Goal: Task Accomplishment & Management: Use online tool/utility

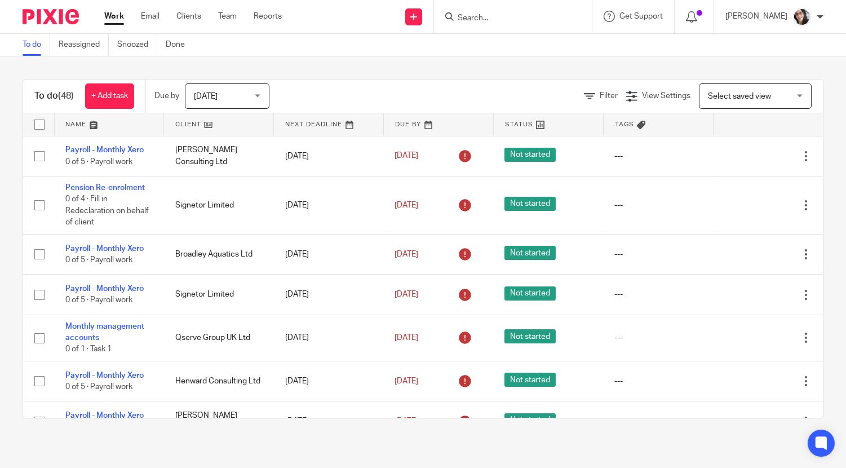
click at [118, 19] on link "Work" at bounding box center [114, 16] width 20 height 11
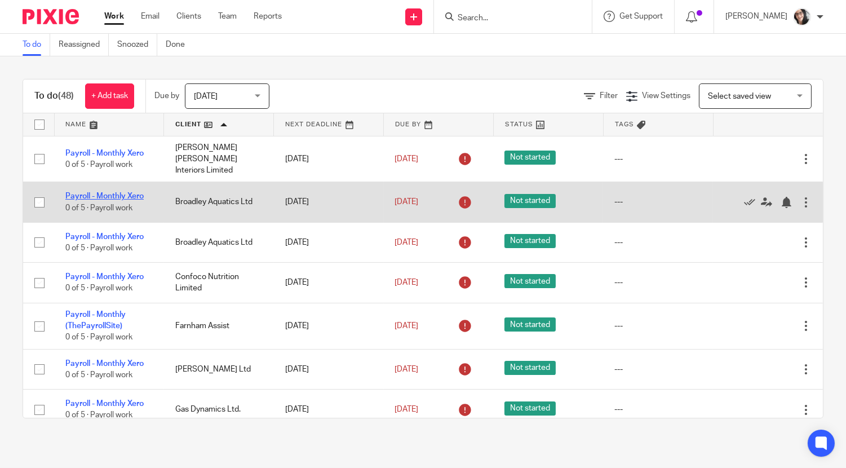
click at [134, 192] on link "Payroll - Monthly Xero" at bounding box center [104, 196] width 78 height 8
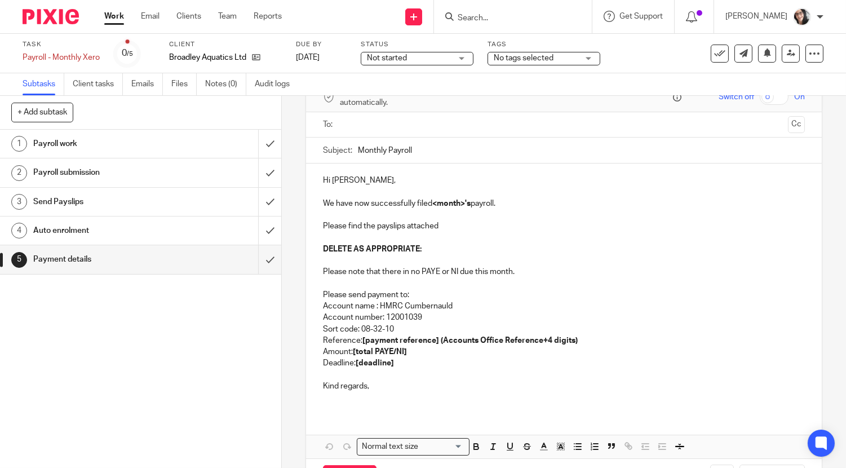
scroll to position [63, 0]
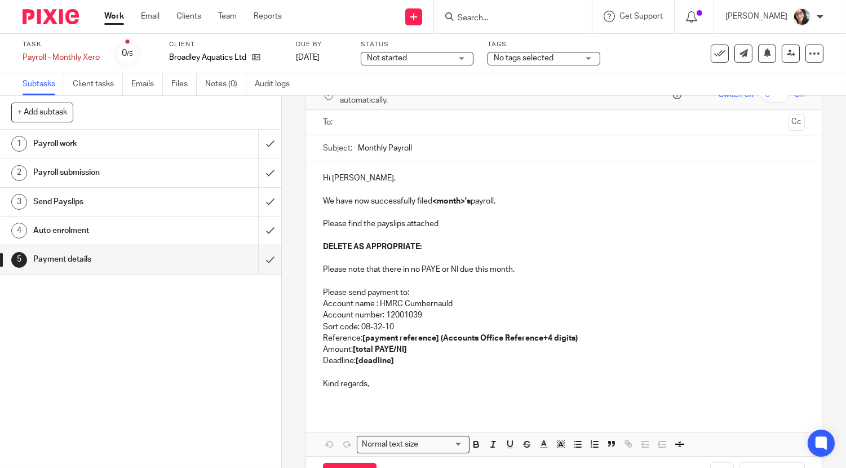
click at [446, 203] on strong "<month>'s" at bounding box center [451, 201] width 38 height 8
click at [452, 205] on p "We have now successfully filed <month>'s payroll." at bounding box center [564, 201] width 482 height 11
click at [436, 202] on strong "<August>'s" at bounding box center [452, 201] width 41 height 8
click at [502, 206] on p "We have now successfully filed August's payroll." at bounding box center [564, 201] width 482 height 11
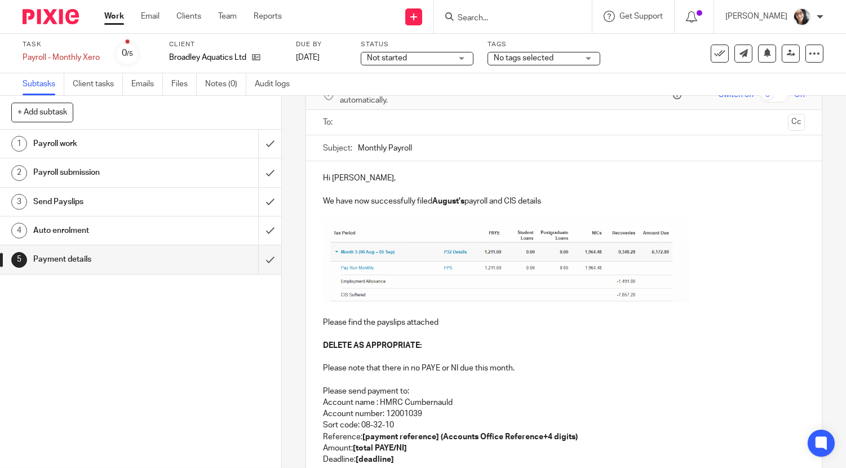
scroll to position [0, 0]
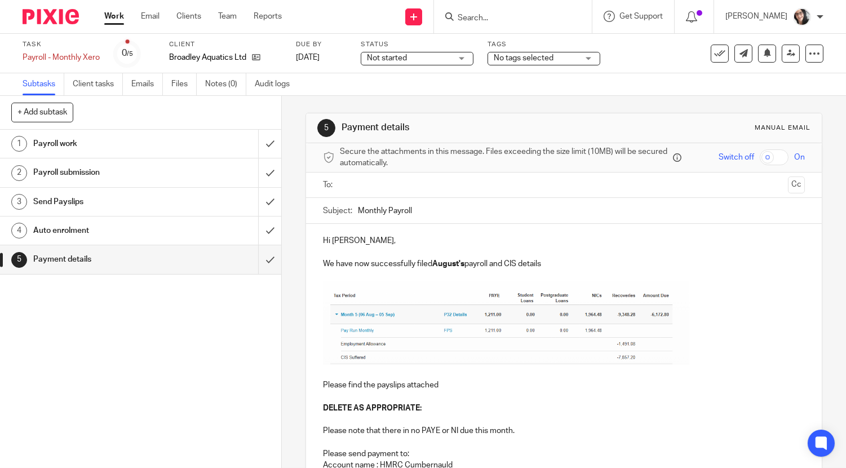
click at [570, 257] on p at bounding box center [564, 251] width 482 height 11
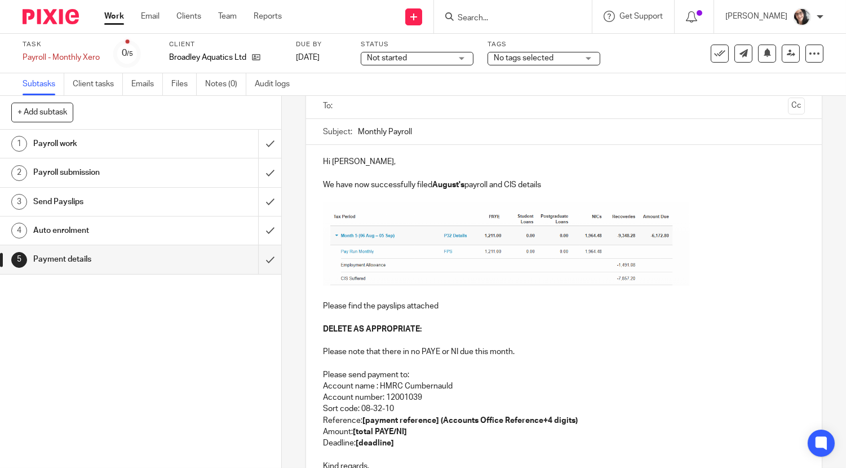
scroll to position [188, 0]
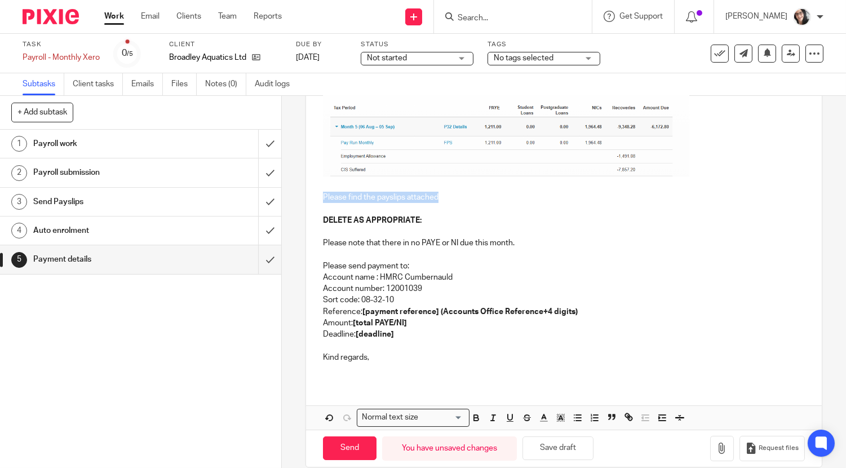
drag, startPoint x: 444, startPoint y: 197, endPoint x: 307, endPoint y: 201, distance: 137.0
click at [307, 201] on div "Hi Anna, We have now successfully filed August's payroll and CIS details Please…" at bounding box center [564, 209] width 516 height 347
click at [424, 217] on p "DELETE AS APPROPRIATE:" at bounding box center [564, 220] width 482 height 11
drag, startPoint x: 424, startPoint y: 219, endPoint x: 317, endPoint y: 219, distance: 107.1
click at [317, 219] on div "Hi Anna, We have now successfully filed August's payroll and CIS details Please…" at bounding box center [564, 209] width 516 height 347
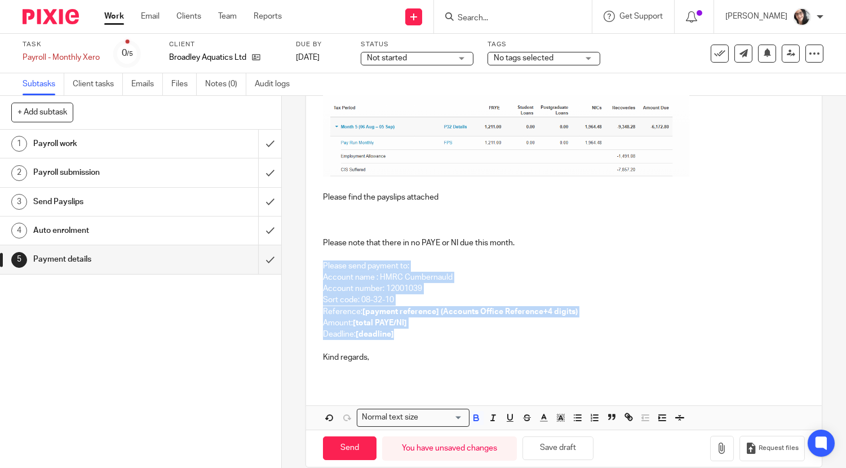
drag, startPoint x: 396, startPoint y: 339, endPoint x: 317, endPoint y: 268, distance: 105.8
click at [317, 268] on div "Hi Anna, We have now successfully filed August's payroll and CIS details Please…" at bounding box center [564, 209] width 516 height 347
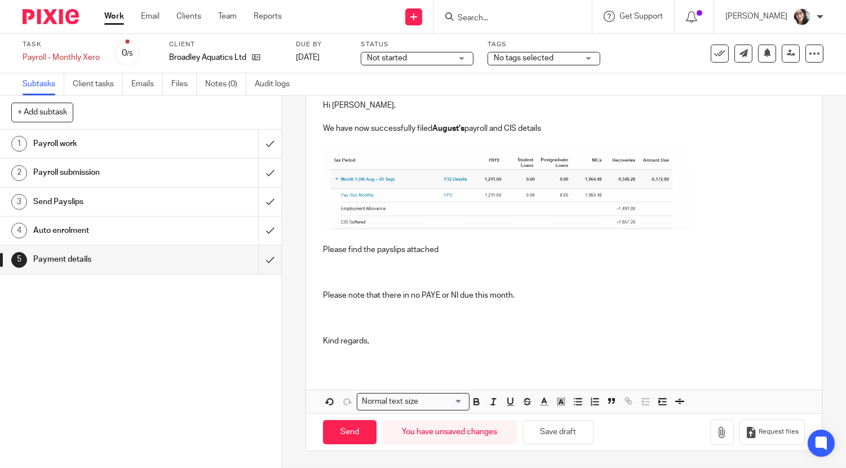
scroll to position [136, 0]
click at [331, 261] on p at bounding box center [564, 260] width 482 height 11
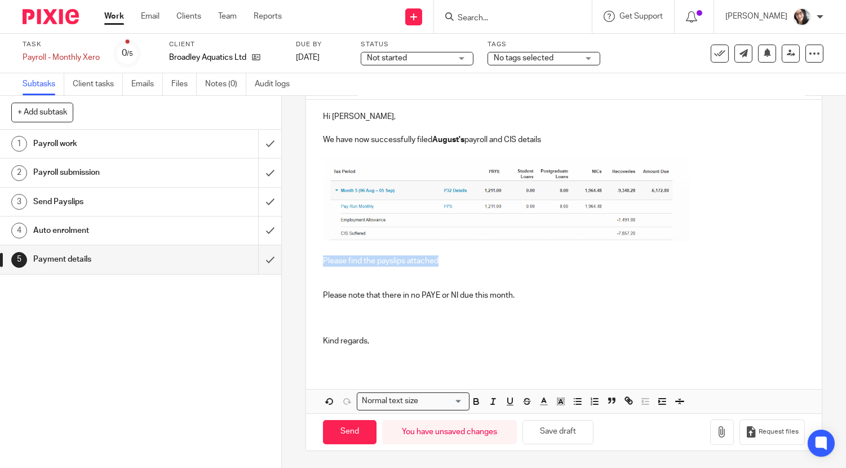
drag, startPoint x: 460, startPoint y: 258, endPoint x: 303, endPoint y: 263, distance: 156.8
click at [306, 263] on div "Hi Anna, We have now successfully filed August's payroll and CIS details Please…" at bounding box center [564, 233] width 516 height 267
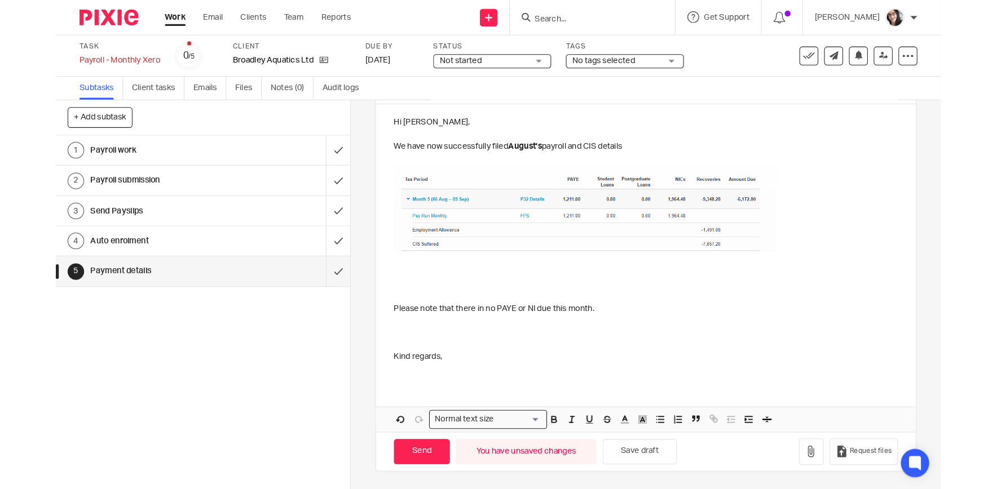
scroll to position [113, 0]
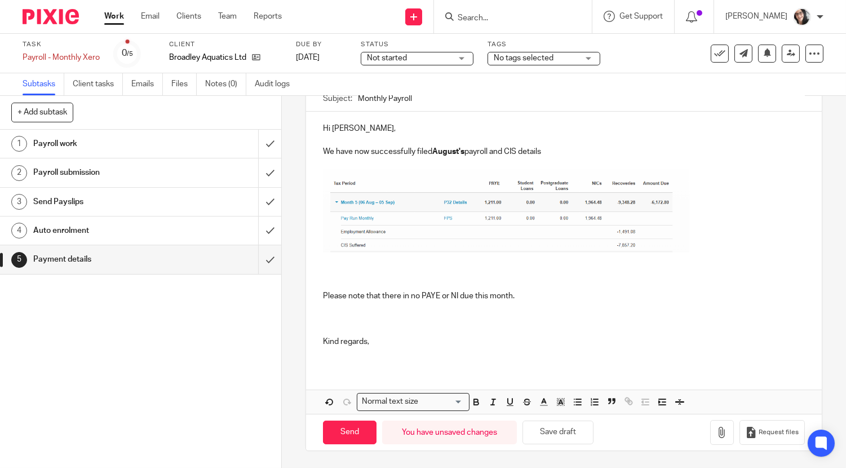
click at [574, 154] on p "We have now successfully filed August's payroll and CIS details" at bounding box center [564, 151] width 482 height 11
click at [538, 291] on p "Please note that there in no PAYE or NI due this month." at bounding box center [564, 295] width 482 height 11
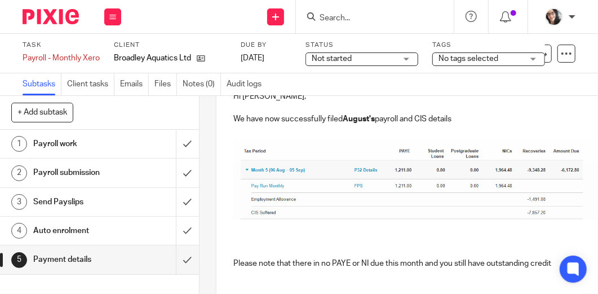
scroll to position [166, 0]
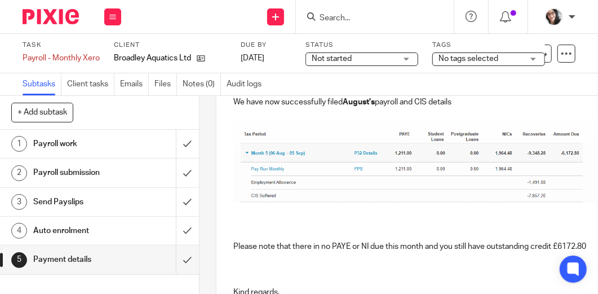
drag, startPoint x: 427, startPoint y: 148, endPoint x: 371, endPoint y: 171, distance: 60.4
drag, startPoint x: 371, startPoint y: 171, endPoint x: 310, endPoint y: 157, distance: 62.6
click at [310, 157] on img at bounding box center [416, 161] width 366 height 83
drag, startPoint x: 255, startPoint y: 131, endPoint x: 250, endPoint y: 127, distance: 6.1
click at [250, 127] on img at bounding box center [416, 161] width 366 height 83
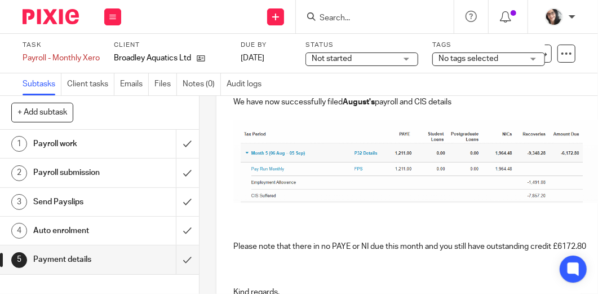
click at [256, 259] on p at bounding box center [416, 258] width 366 height 11
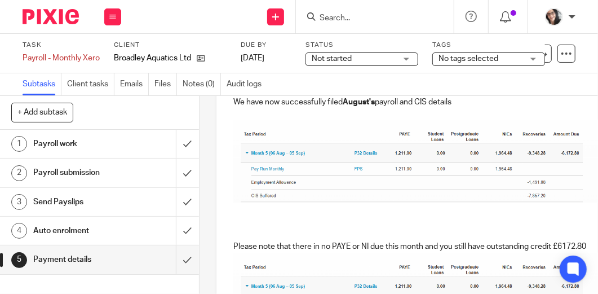
click at [276, 171] on img at bounding box center [416, 161] width 366 height 83
click at [316, 176] on img at bounding box center [416, 161] width 366 height 83
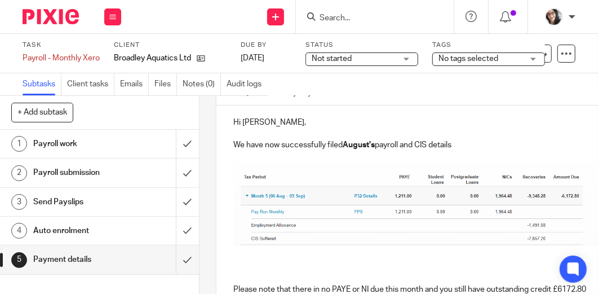
scroll to position [53, 0]
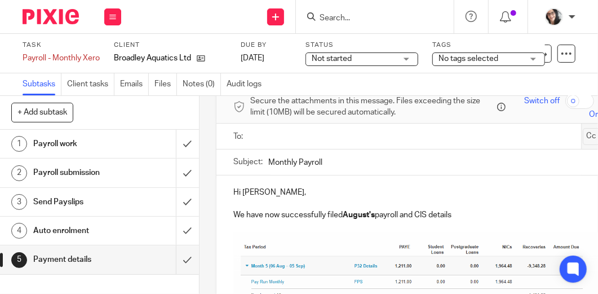
click at [478, 211] on p "We have now successfully filed August's payroll and CIS details" at bounding box center [416, 214] width 366 height 11
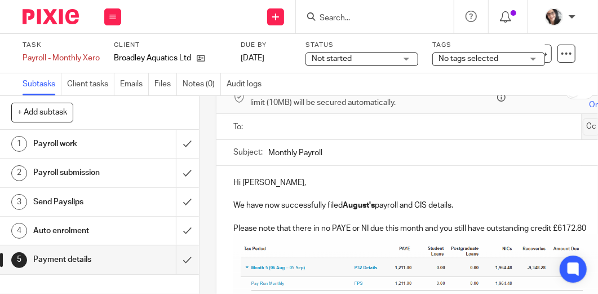
scroll to position [113, 0]
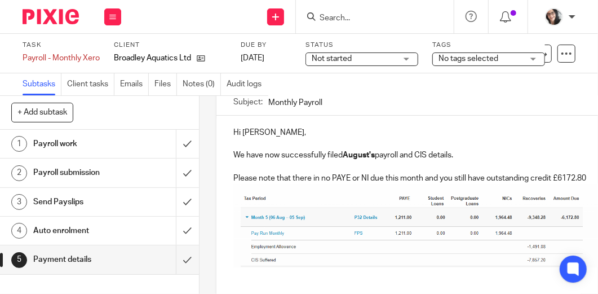
click at [585, 178] on p "Please note that there in no PAYE or NI due this month and you still have outst…" at bounding box center [416, 177] width 366 height 11
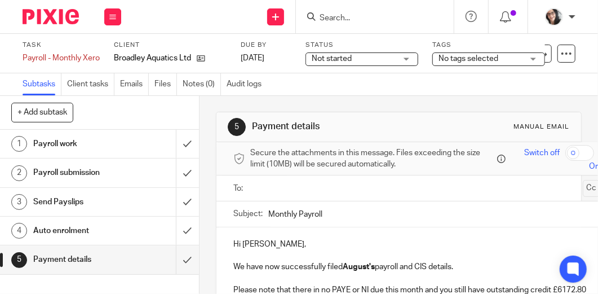
scroll to position [0, 0]
click at [347, 213] on input "Monthly Payroll" at bounding box center [433, 214] width 331 height 25
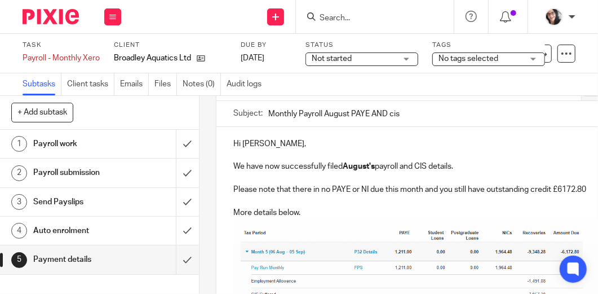
scroll to position [113, 0]
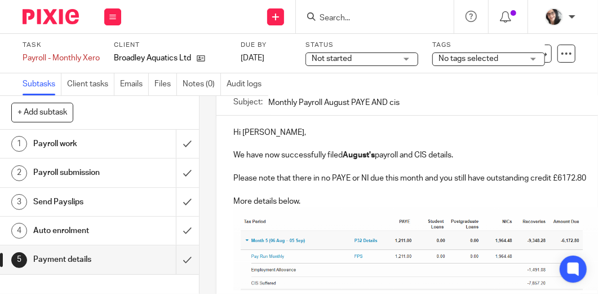
type input "Monthly Payroll August PAYE AND cis"
click at [271, 198] on p "More details below." at bounding box center [416, 201] width 366 height 11
click at [299, 198] on p "More details below." at bounding box center [416, 201] width 366 height 11
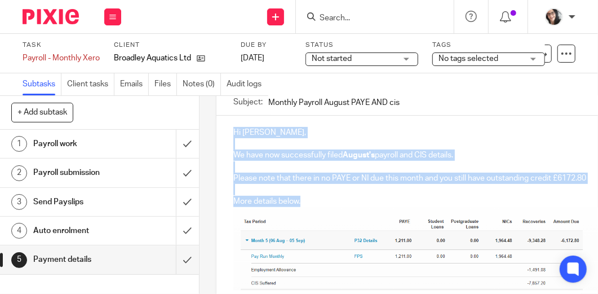
drag, startPoint x: 303, startPoint y: 201, endPoint x: 227, endPoint y: 134, distance: 101.5
click at [227, 134] on div "Hi Anna, We have now successfully filed August's payroll and CIS details. Pleas…" at bounding box center [416, 232] width 400 height 232
copy div "Hi Anna, We have now successfully filed August's payroll and CIS details. Pleas…"
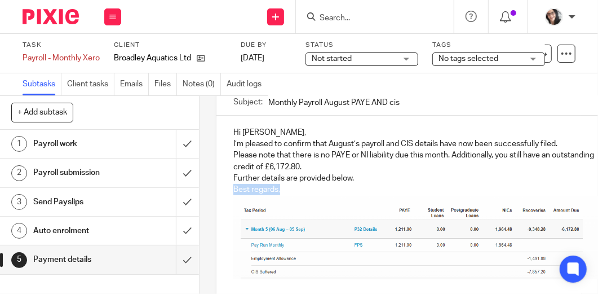
drag, startPoint x: 282, startPoint y: 191, endPoint x: 230, endPoint y: 192, distance: 51.9
click at [230, 192] on div "Hi Anna, I’m pleased to confirm that August’s payroll and CIS details have now …" at bounding box center [416, 226] width 400 height 221
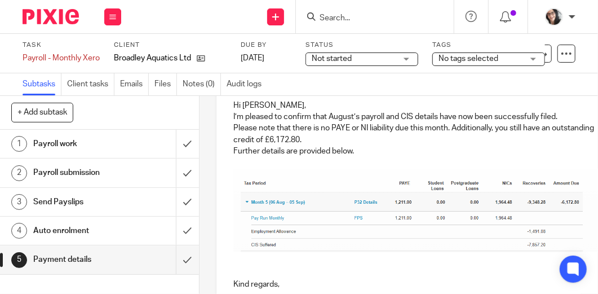
scroll to position [75, 0]
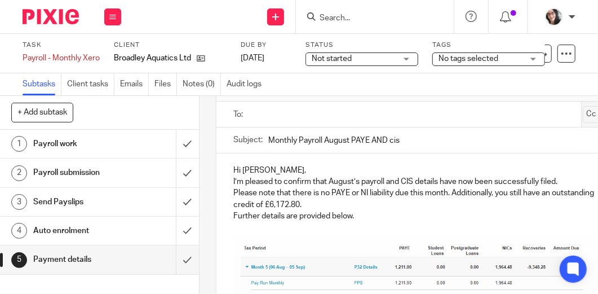
click at [267, 114] on input "text" at bounding box center [416, 114] width 324 height 13
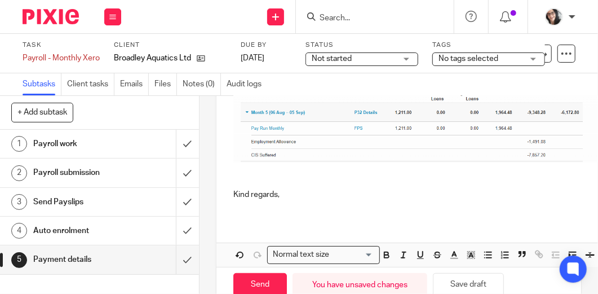
scroll to position [249, 0]
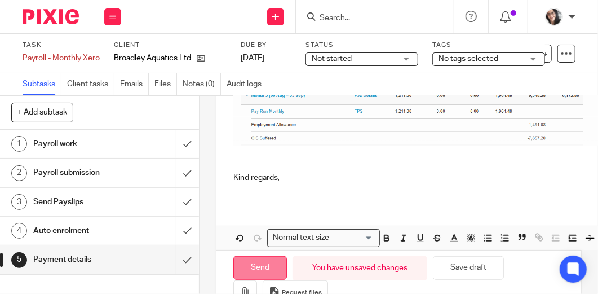
click at [268, 265] on input "Send" at bounding box center [260, 268] width 54 height 24
type input "Sent"
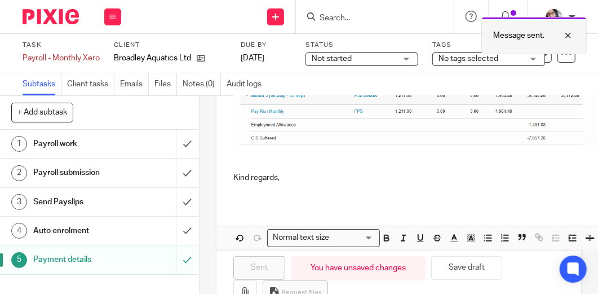
click at [568, 36] on div at bounding box center [560, 36] width 30 height 14
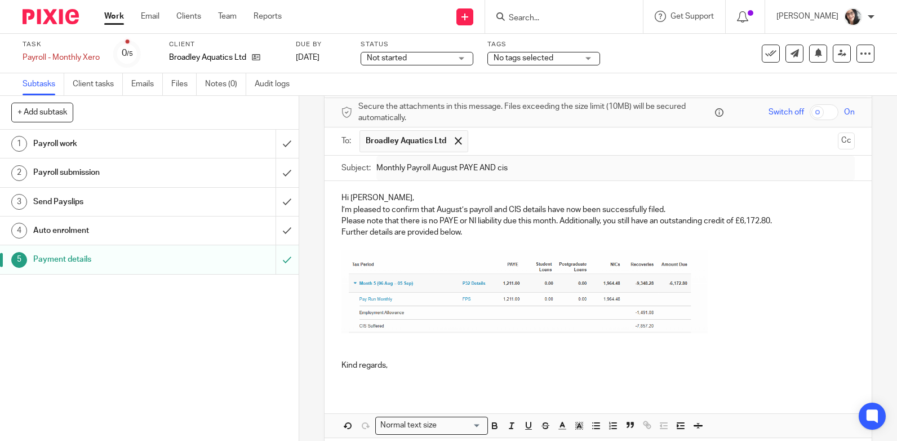
scroll to position [0, 0]
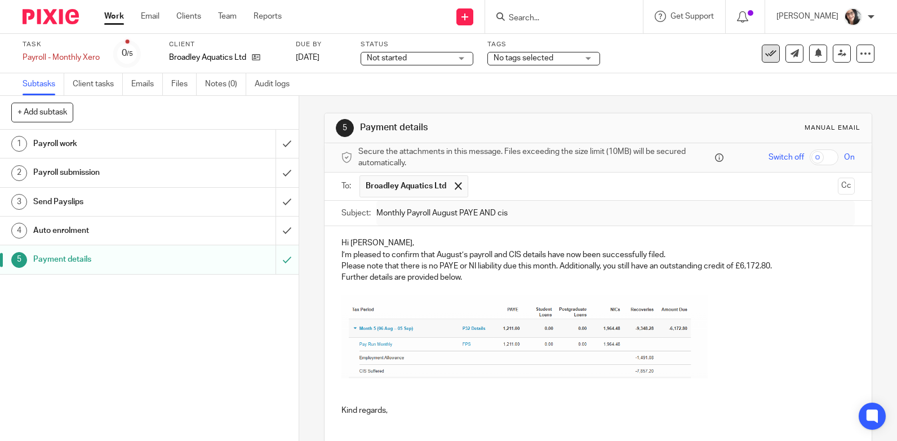
click at [765, 55] on icon at bounding box center [770, 53] width 11 height 11
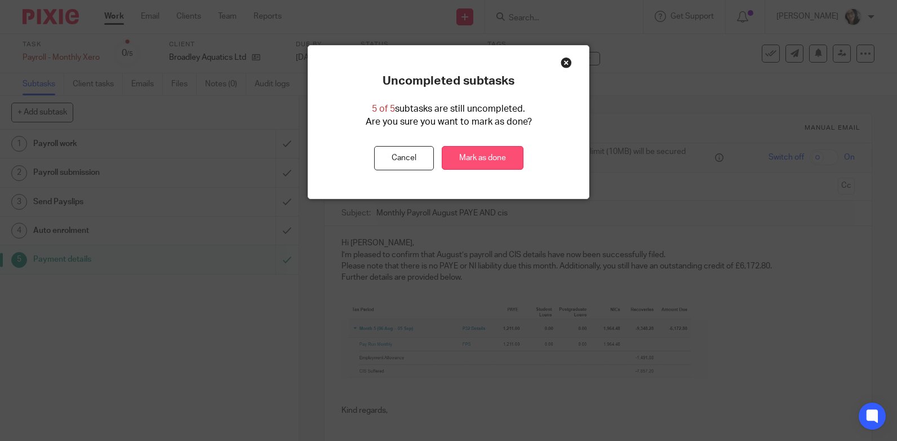
click at [504, 159] on link "Mark as done" at bounding box center [483, 158] width 82 height 24
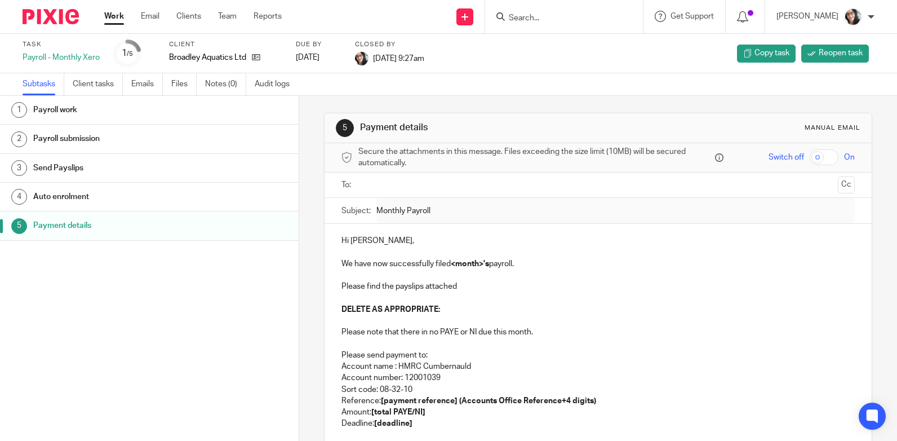
click at [392, 184] on input "text" at bounding box center [597, 185] width 471 height 13
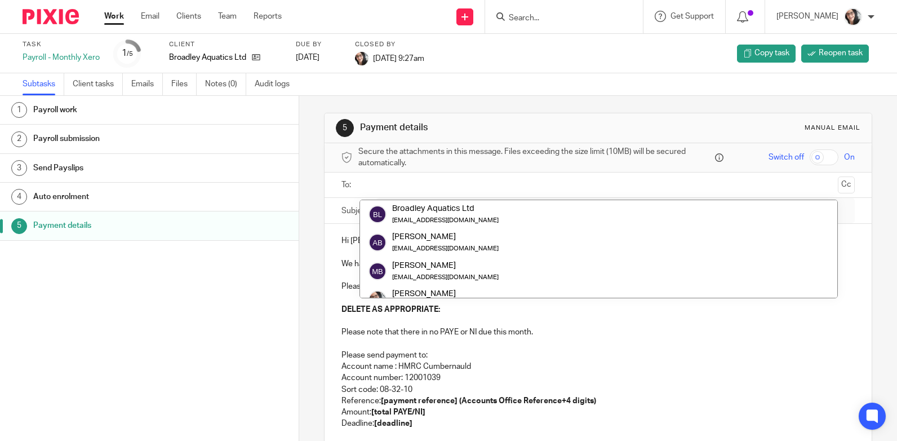
click at [113, 14] on link "Work" at bounding box center [114, 16] width 20 height 11
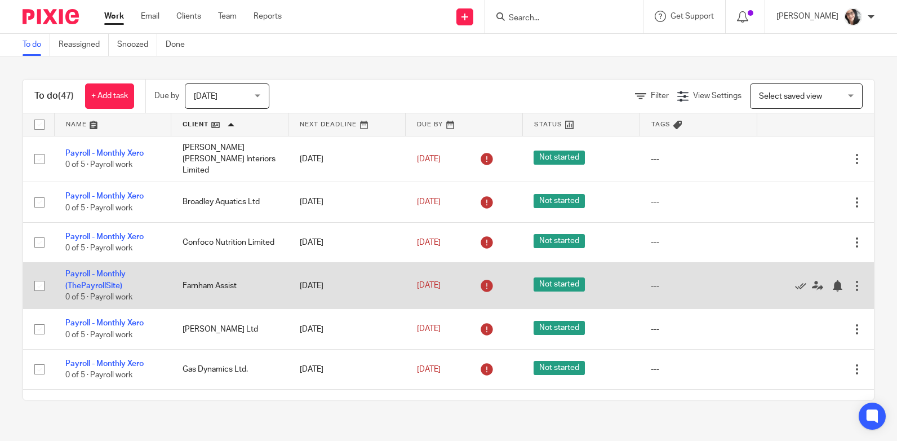
scroll to position [56, 0]
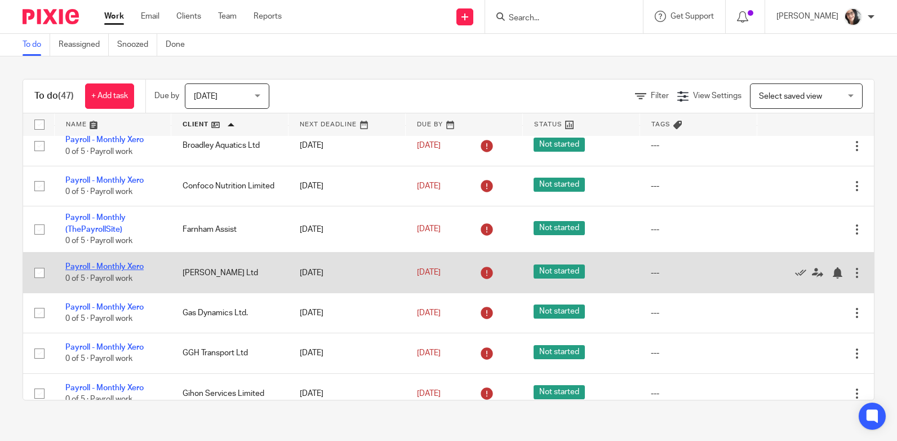
click at [92, 263] on link "Payroll - Monthly Xero" at bounding box center [104, 267] width 78 height 8
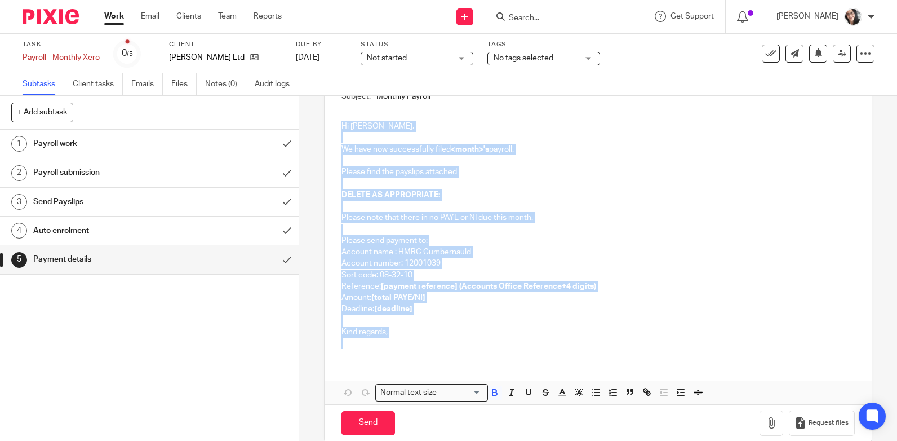
scroll to position [132, 0]
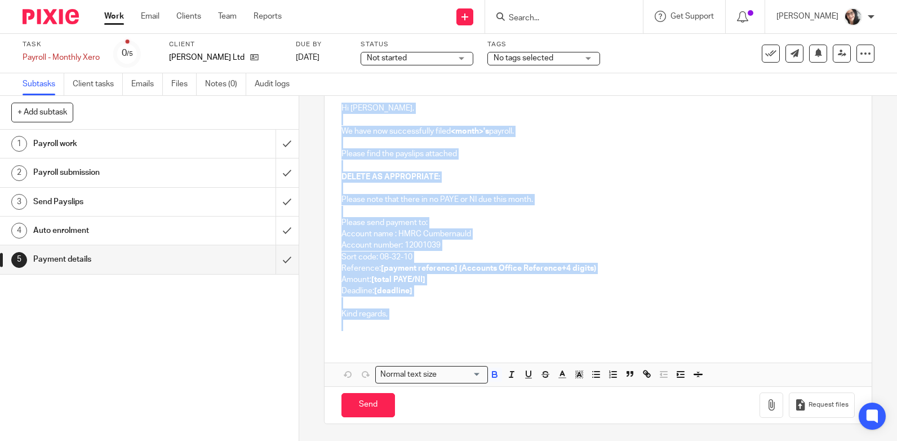
drag, startPoint x: 347, startPoint y: 273, endPoint x: 435, endPoint y: 338, distance: 109.2
click at [435, 338] on div "Hi [PERSON_NAME], We have now successfully filed <month>'s payroll. Please find…" at bounding box center [598, 215] width 547 height 248
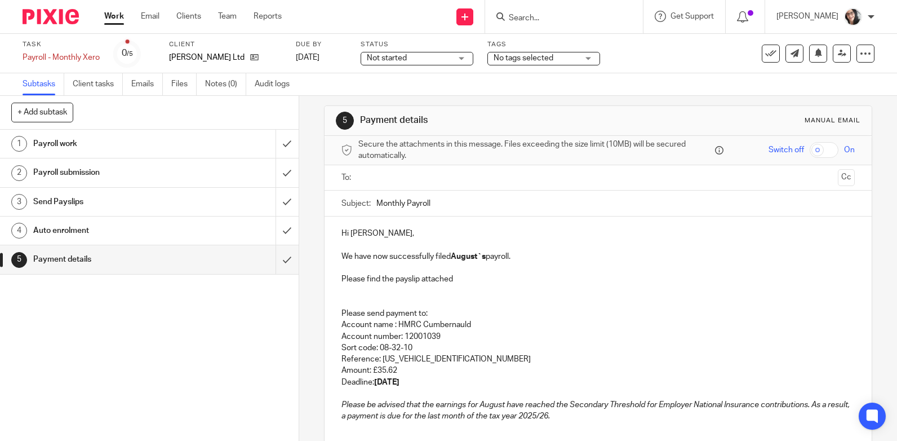
scroll to position [0, 0]
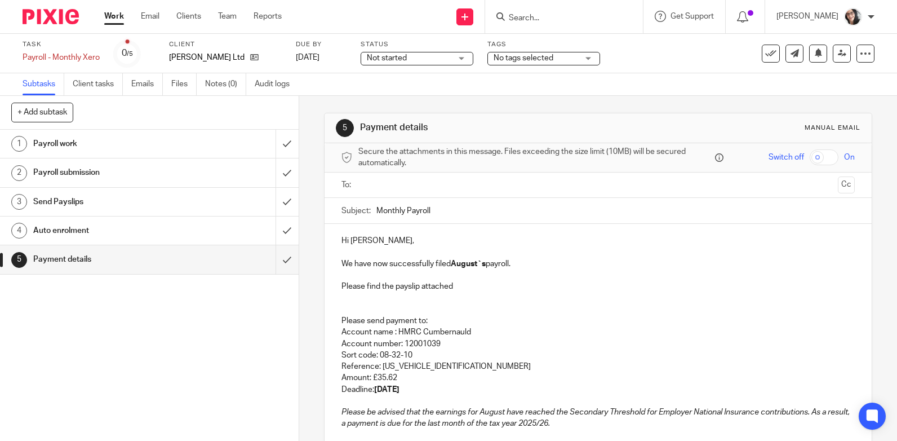
click at [446, 211] on input "Monthly Payroll" at bounding box center [616, 210] width 479 height 25
type input "Monthly Payroll September"
click at [464, 264] on strong "August`s" at bounding box center [468, 264] width 35 height 8
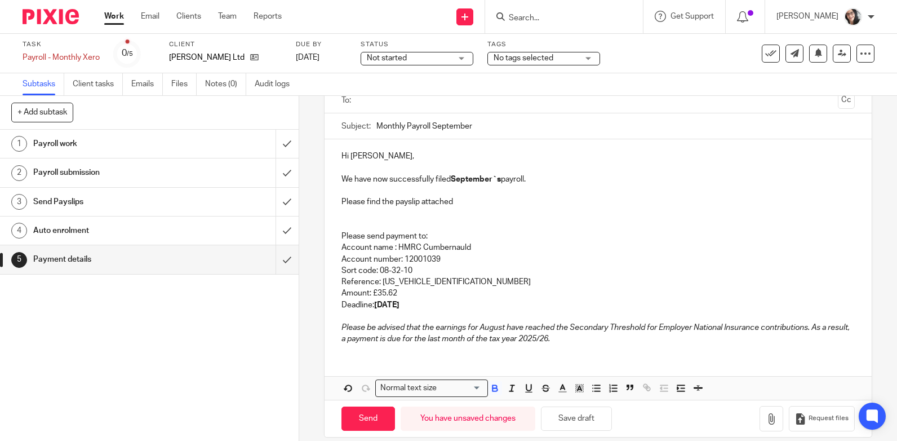
scroll to position [98, 0]
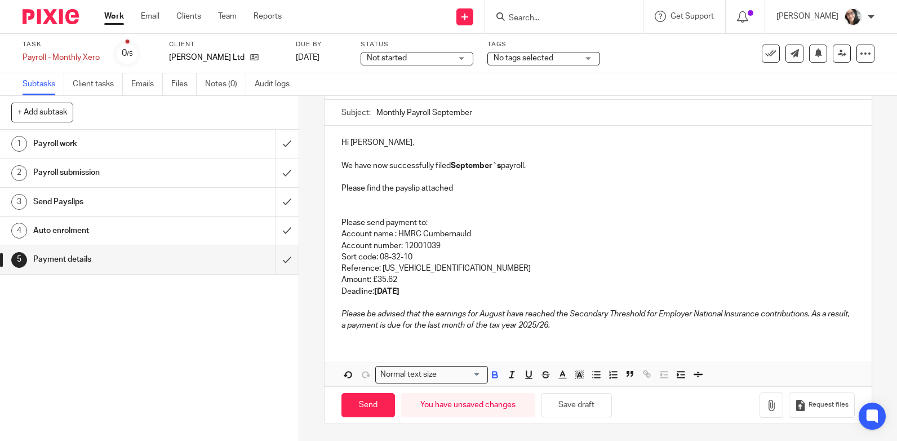
click at [400, 287] on strong "19th of September 2025" at bounding box center [386, 291] width 25 height 8
click at [464, 269] on p "Reference: 120PY014650582605" at bounding box center [599, 268] width 514 height 11
drag, startPoint x: 396, startPoint y: 280, endPoint x: 398, endPoint y: 285, distance: 5.9
click at [397, 279] on p "Amount: £35.62" at bounding box center [599, 279] width 514 height 11
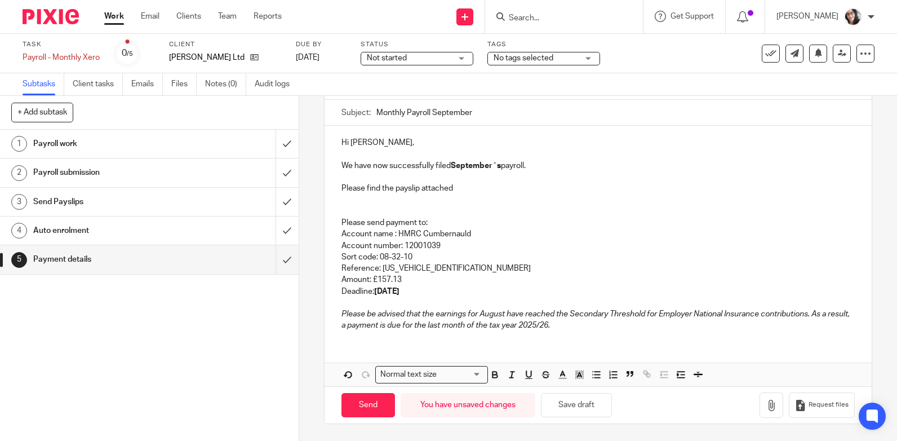
click at [410, 343] on div "Hi Katrina, We have now successfully filed September`s payroll. Please find the…" at bounding box center [598, 256] width 547 height 260
click at [432, 329] on em "Please be advised that the earnings for August have reached the Secondary Thres…" at bounding box center [597, 319] width 510 height 19
click at [445, 327] on em "Please be advised that the earnings for August have reached the Secondary Thres…" at bounding box center [597, 319] width 510 height 19
click at [462, 330] on p "Please be advised that the earnings for August have reached the Secondary Thres…" at bounding box center [599, 319] width 514 height 23
click at [556, 351] on div "Hi Katrina, We have now successfully filed September`s payroll. Please find the…" at bounding box center [598, 256] width 547 height 260
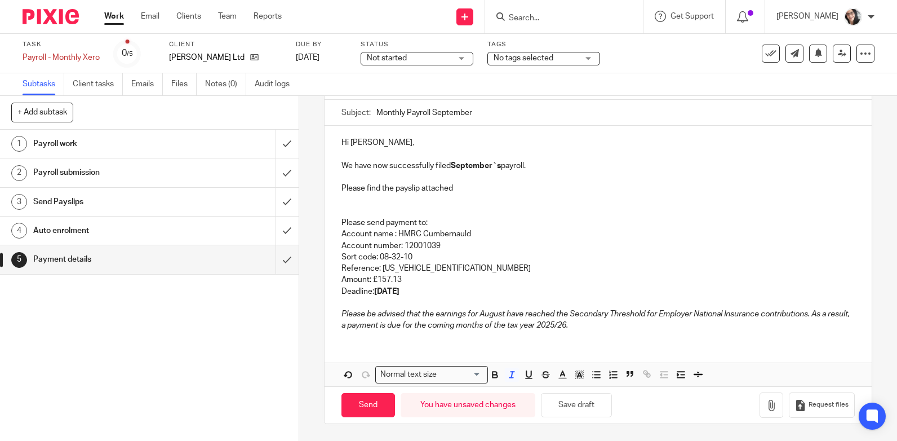
click at [378, 340] on div "Hi Katrina, We have now successfully filed September`s payroll. Please find the…" at bounding box center [598, 256] width 547 height 260
click at [629, 327] on p "Please be advised that the earnings for August have reached the Secondary Thres…" at bounding box center [599, 319] width 514 height 23
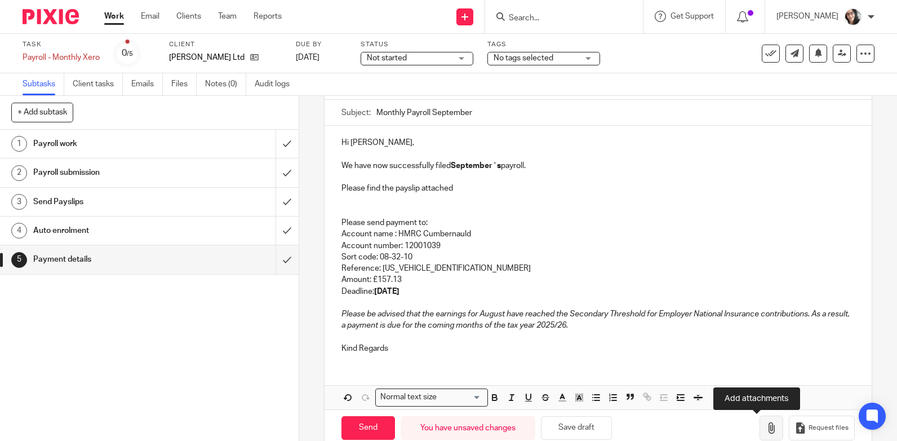
click at [766, 431] on icon "button" at bounding box center [771, 427] width 11 height 11
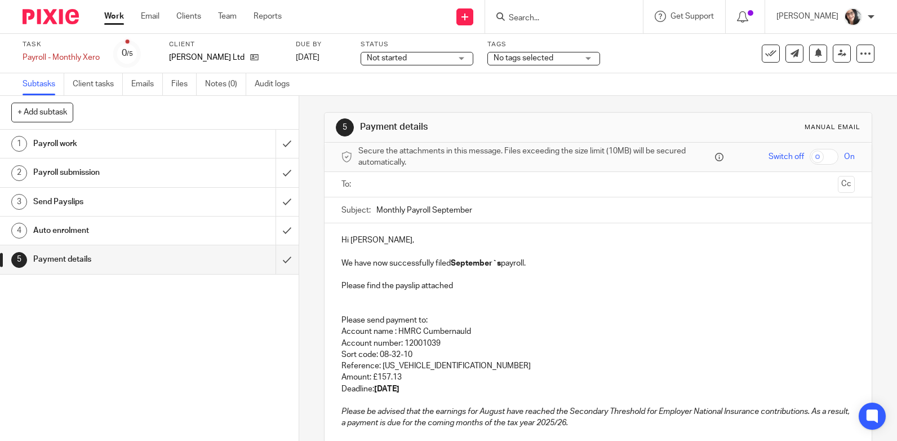
scroll to position [0, 0]
click at [377, 185] on input "text" at bounding box center [597, 185] width 471 height 13
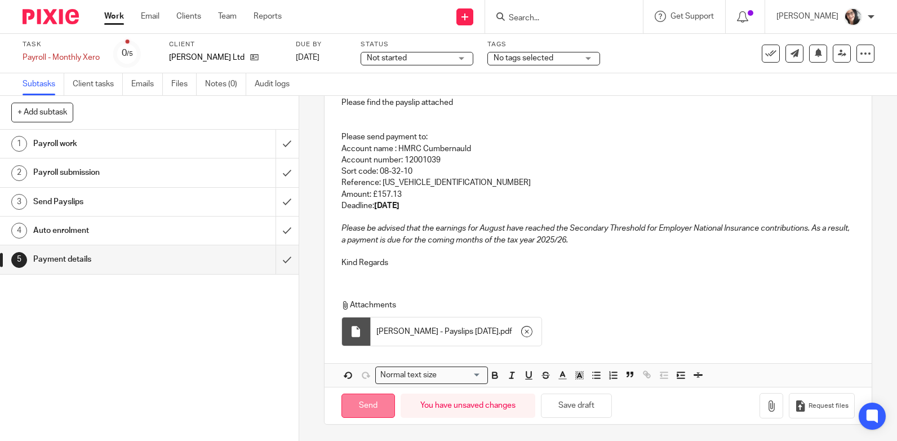
scroll to position [187, 0]
click at [369, 401] on input "Send" at bounding box center [369, 405] width 54 height 24
type input "Sent"
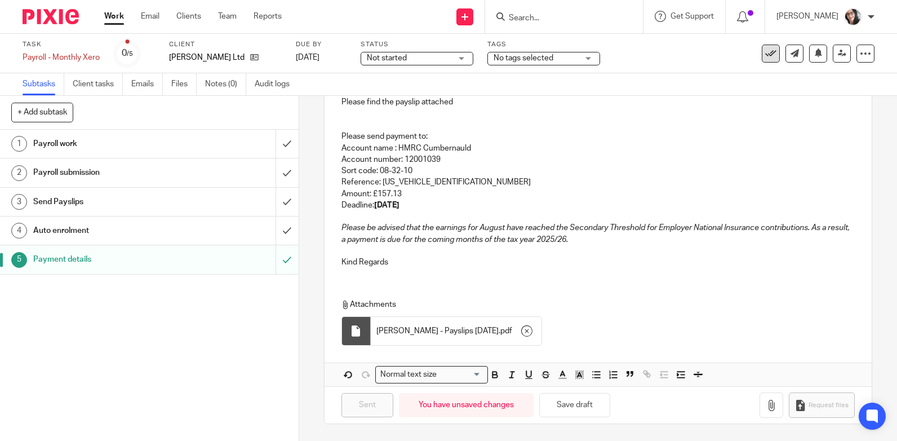
click at [762, 56] on button at bounding box center [771, 54] width 18 height 18
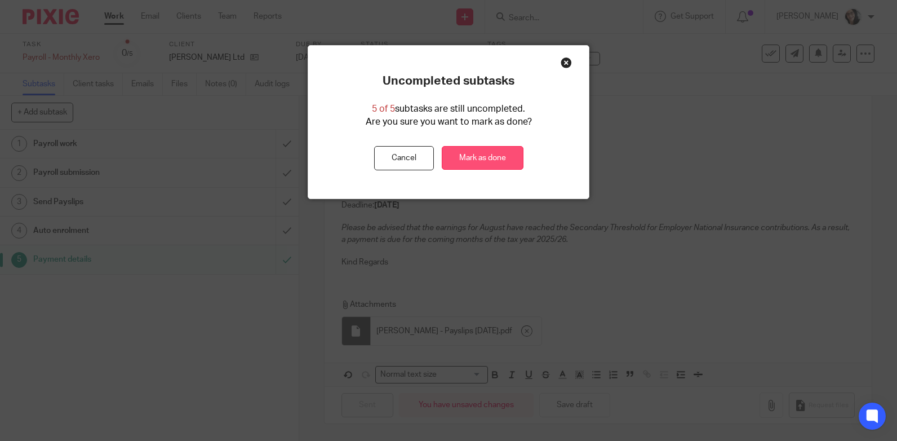
click at [495, 154] on link "Mark as done" at bounding box center [483, 158] width 82 height 24
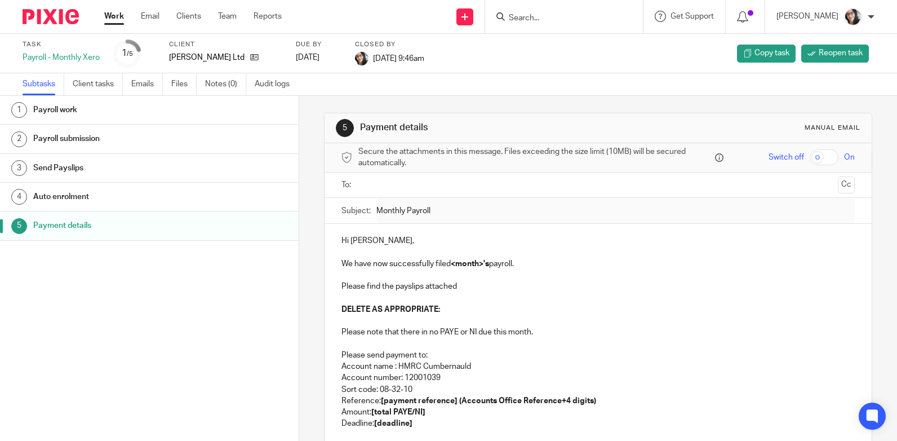
click at [121, 16] on link "Work" at bounding box center [114, 16] width 20 height 11
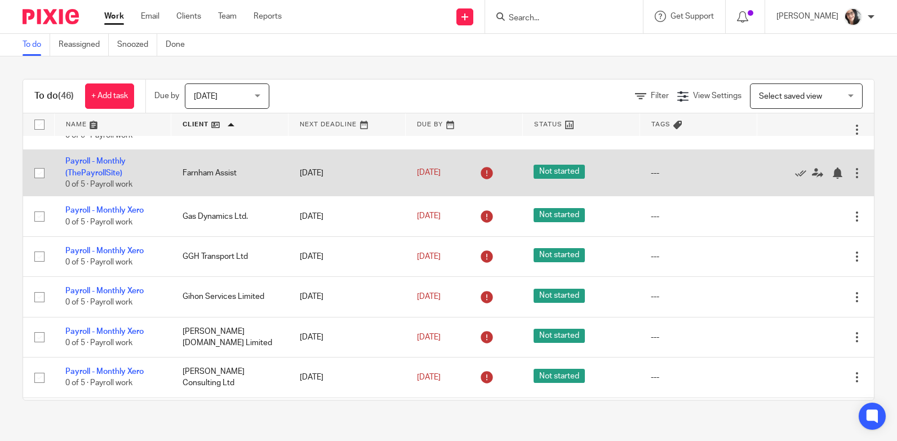
scroll to position [169, 0]
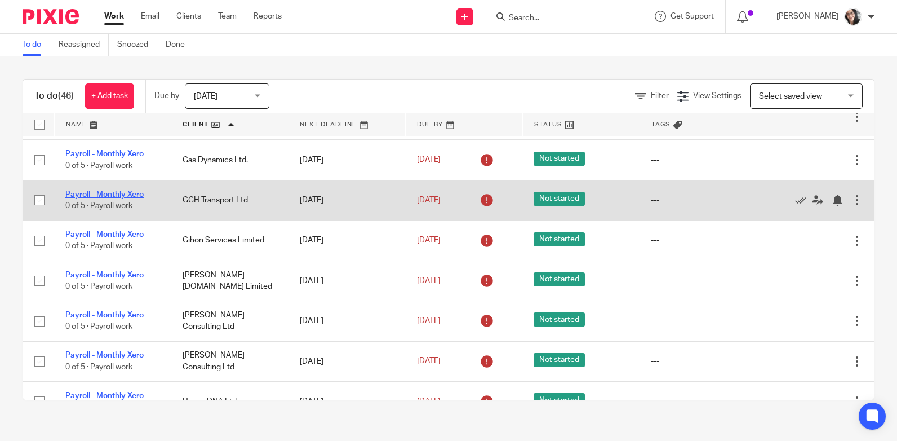
click at [95, 191] on link "Payroll - Monthly Xero" at bounding box center [104, 195] width 78 height 8
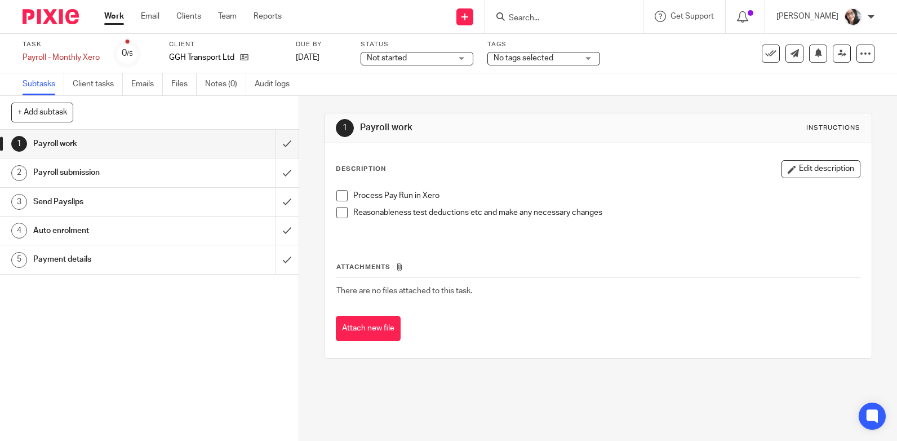
click at [110, 15] on link "Work" at bounding box center [114, 16] width 20 height 11
click at [72, 261] on h1 "Payment details" at bounding box center [110, 259] width 154 height 17
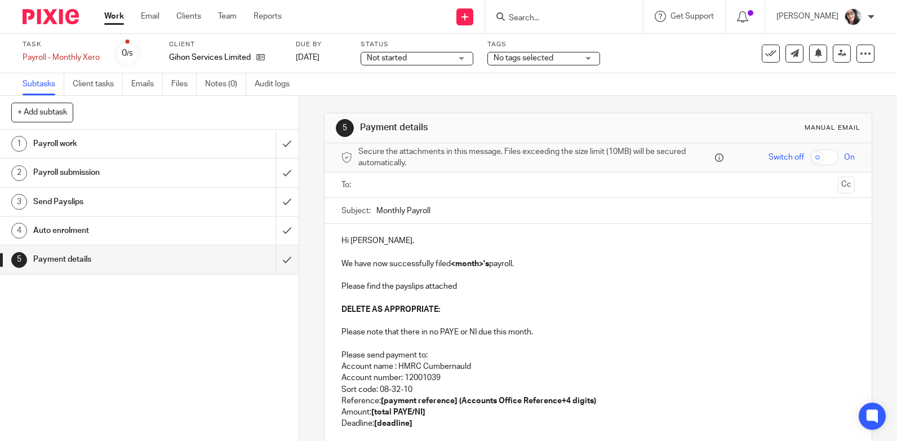
click at [424, 179] on input "text" at bounding box center [597, 185] width 471 height 13
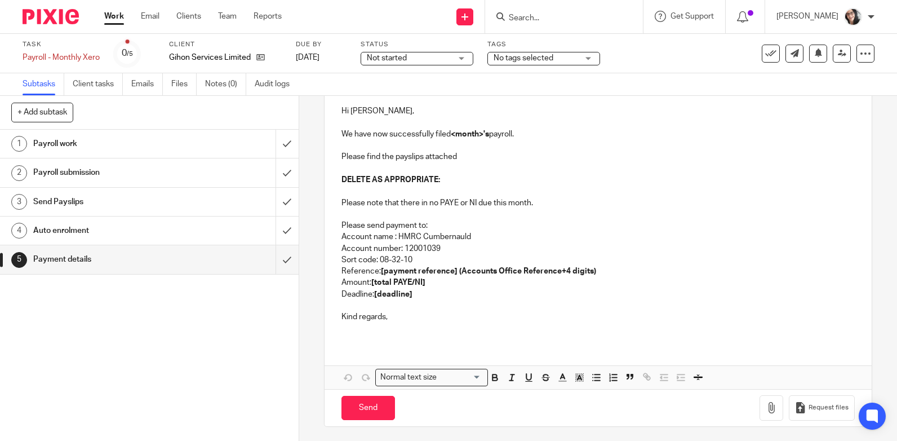
scroll to position [135, 0]
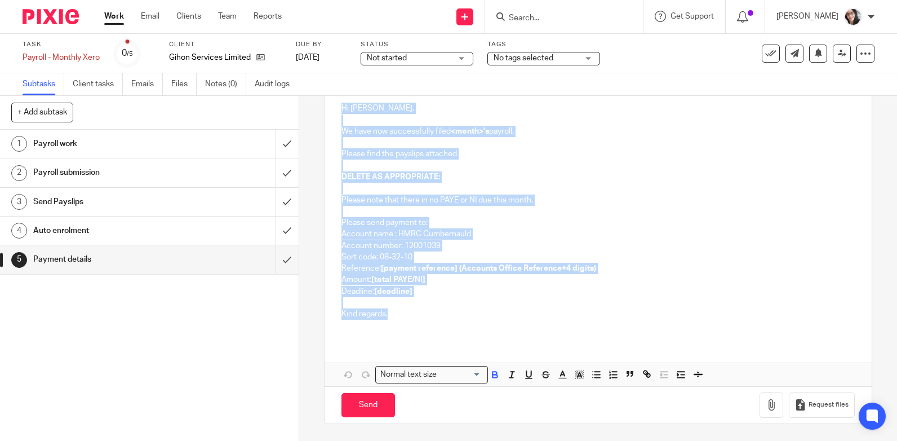
drag, startPoint x: 389, startPoint y: 317, endPoint x: 334, endPoint y: 109, distance: 215.6
click at [334, 109] on div "Hi Alex, We have now successfully filed <month>'s payroll. Please find the pays…" at bounding box center [598, 215] width 547 height 248
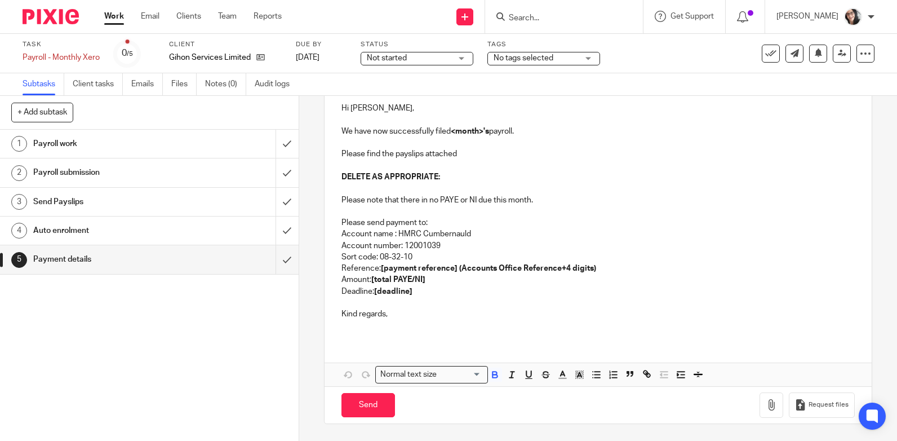
scroll to position [123, 0]
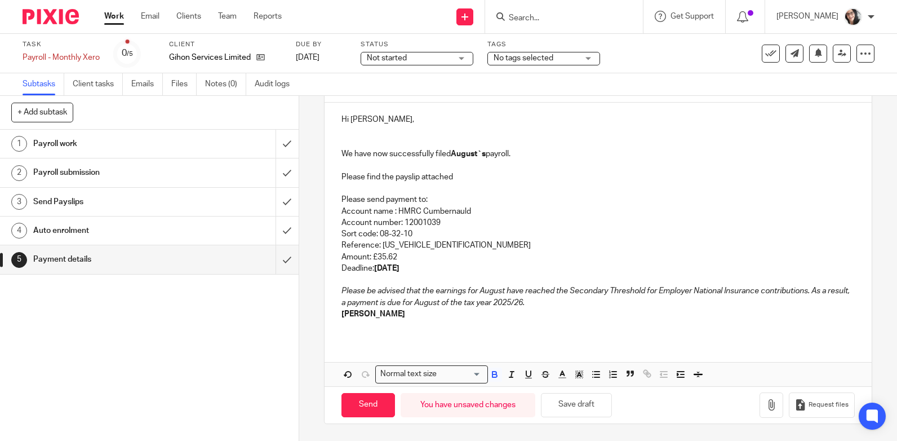
click at [400, 269] on strong "19th of September 2025" at bounding box center [386, 268] width 25 height 8
copy strong "September"
click at [466, 153] on strong "August`s" at bounding box center [468, 154] width 35 height 8
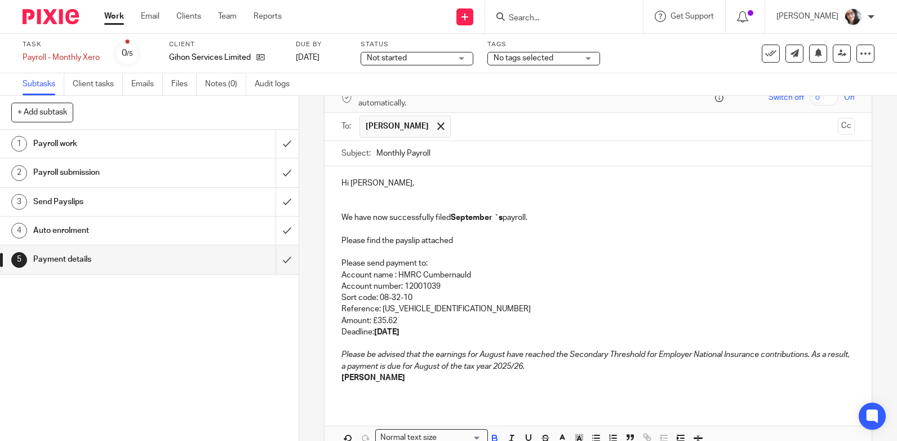
scroll to position [0, 0]
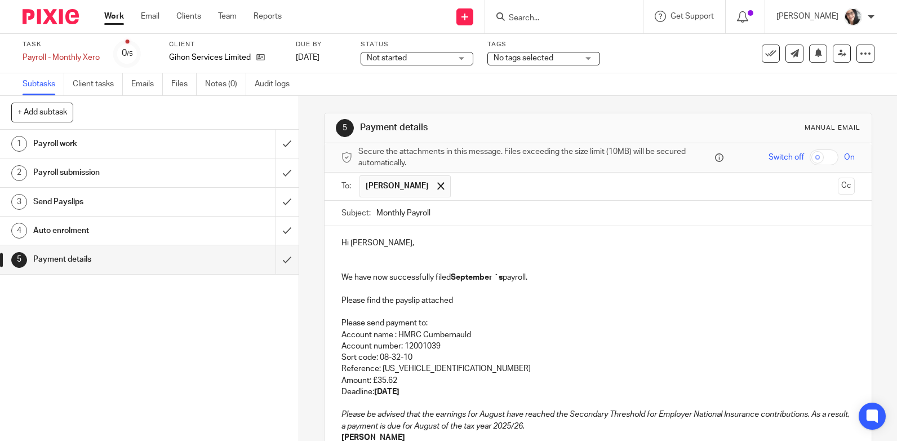
click at [450, 213] on input "Monthly Payroll" at bounding box center [616, 213] width 479 height 25
paste input "September"
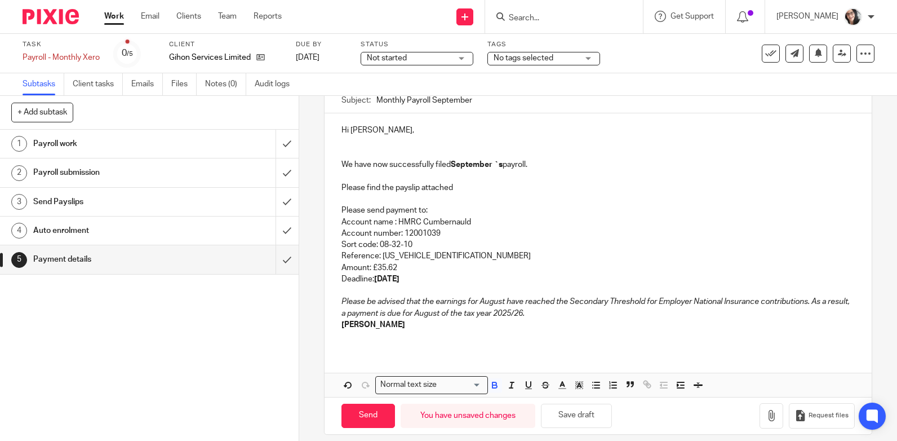
type input "Monthly Payroll September"
click at [400, 278] on strong "19th of September 2025" at bounding box center [386, 279] width 25 height 8
click at [458, 254] on p "Reference: 475PL016929892605" at bounding box center [599, 255] width 514 height 11
click at [397, 266] on p "Amount: £35.62" at bounding box center [599, 267] width 514 height 11
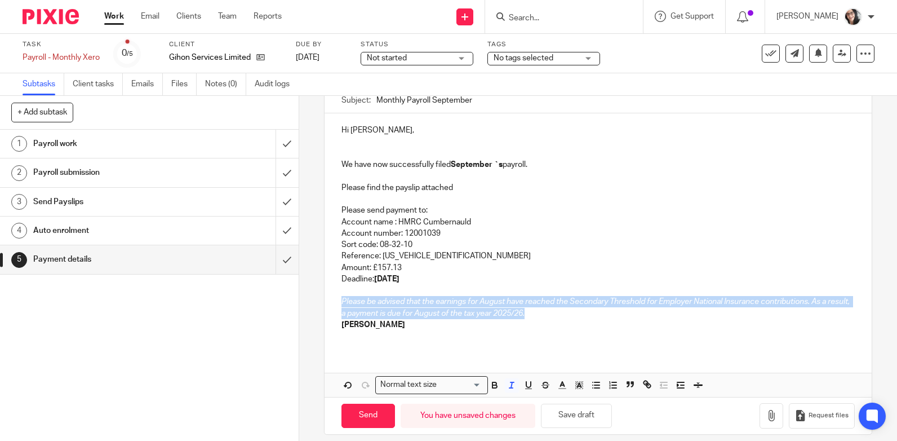
drag, startPoint x: 551, startPoint y: 316, endPoint x: 328, endPoint y: 296, distance: 224.1
click at [328, 296] on div "Hi Alex, We have now successfully filed September `s payroll. Please find the p…" at bounding box center [598, 231] width 547 height 237
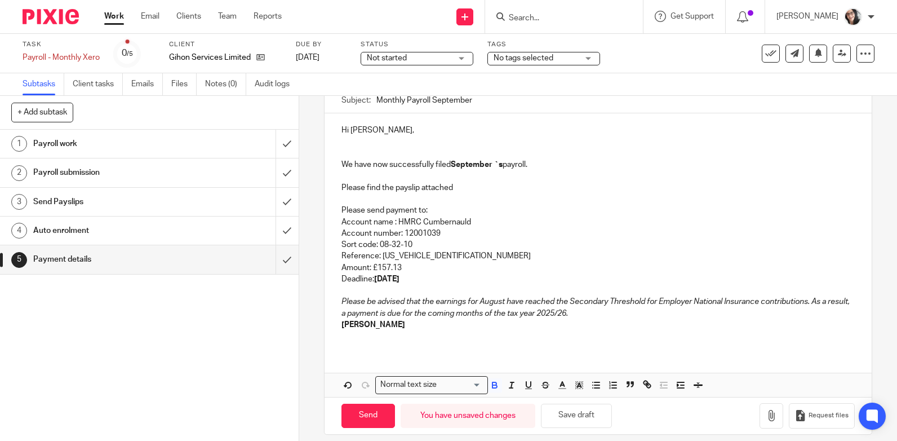
drag, startPoint x: 412, startPoint y: 328, endPoint x: 334, endPoint y: 329, distance: 77.8
click at [334, 329] on div "Hi Alex, We have now successfully filed September `s payroll. Please find the p…" at bounding box center [598, 231] width 547 height 237
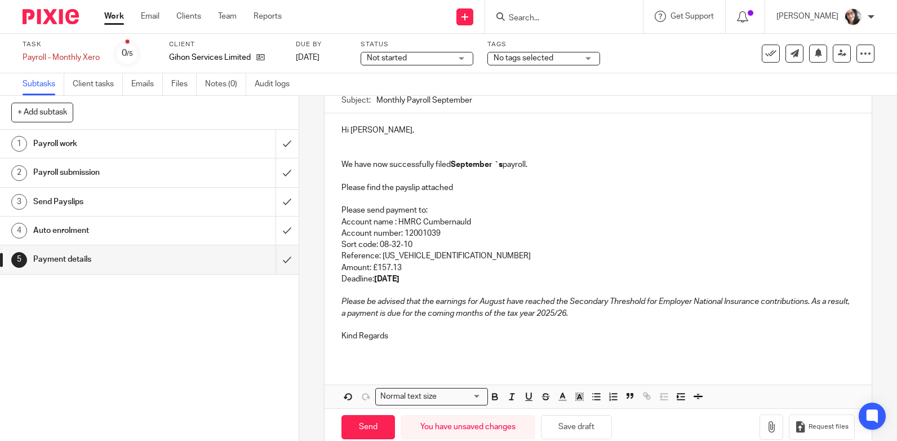
click at [365, 146] on p at bounding box center [599, 141] width 514 height 11
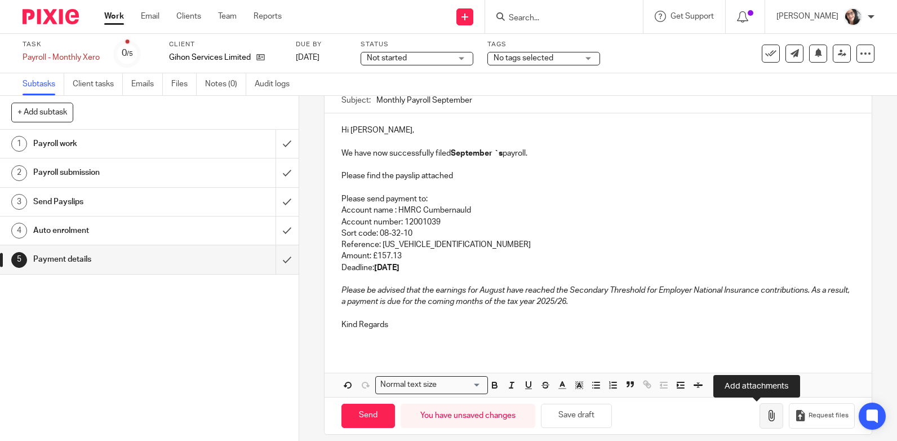
click at [766, 414] on icon "button" at bounding box center [771, 415] width 11 height 11
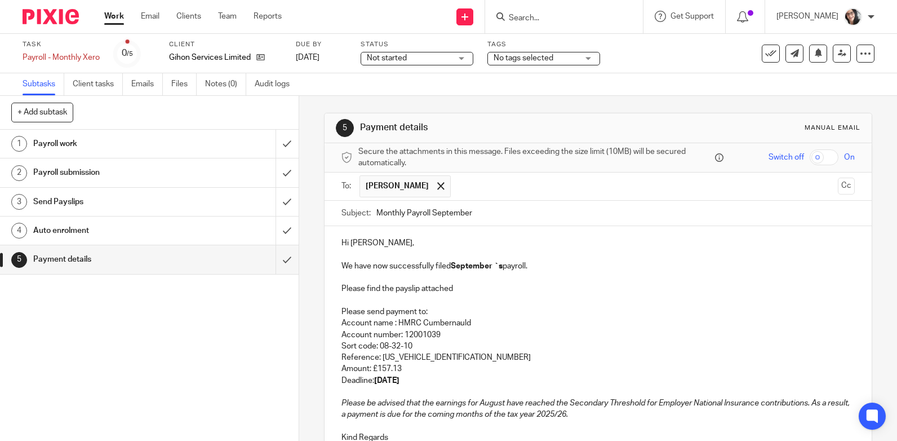
scroll to position [187, 0]
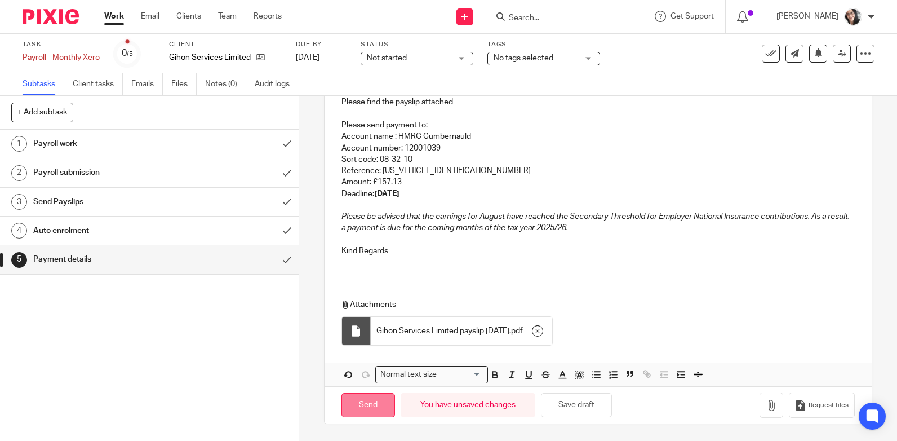
click at [365, 400] on input "Send" at bounding box center [369, 405] width 54 height 24
type input "Sent"
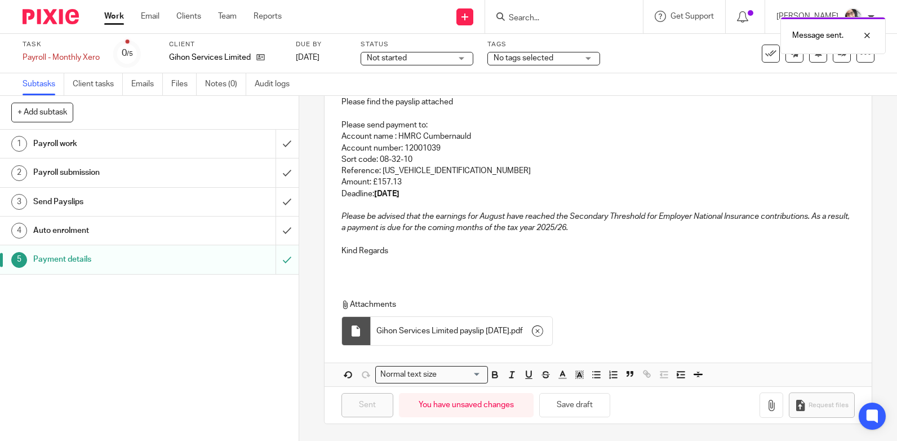
click at [765, 47] on div "Message sent." at bounding box center [667, 32] width 437 height 43
click at [762, 60] on button at bounding box center [771, 54] width 18 height 18
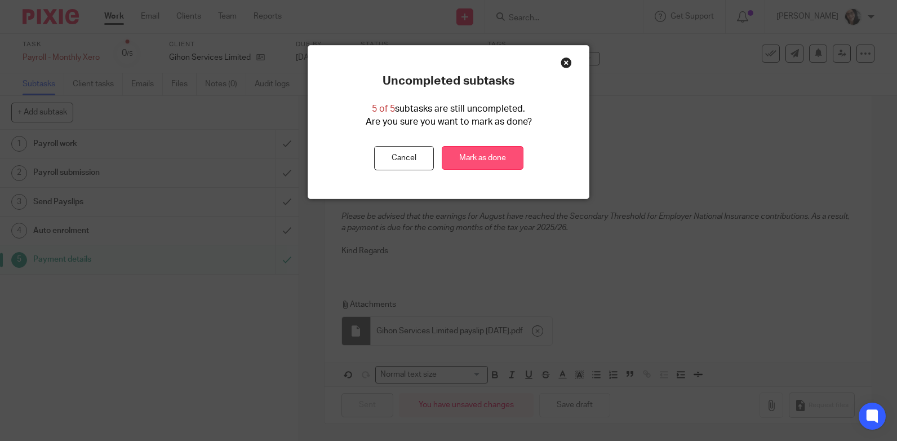
click at [464, 163] on link "Mark as done" at bounding box center [483, 158] width 82 height 24
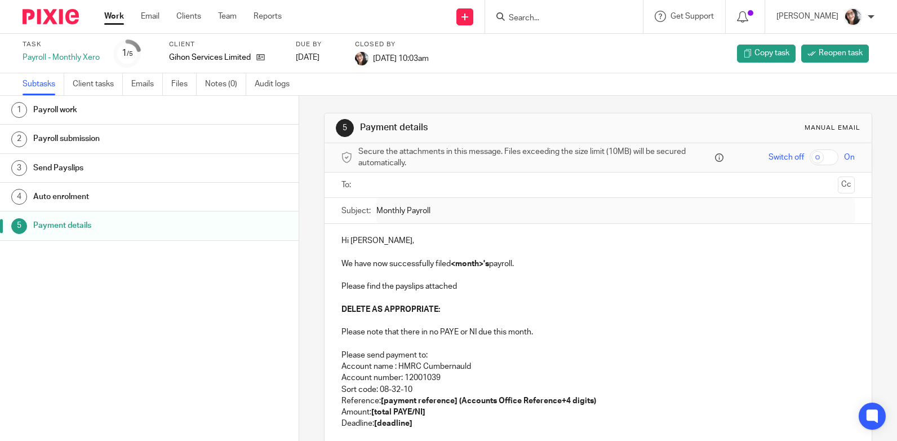
click at [113, 17] on link "Work" at bounding box center [114, 16] width 20 height 11
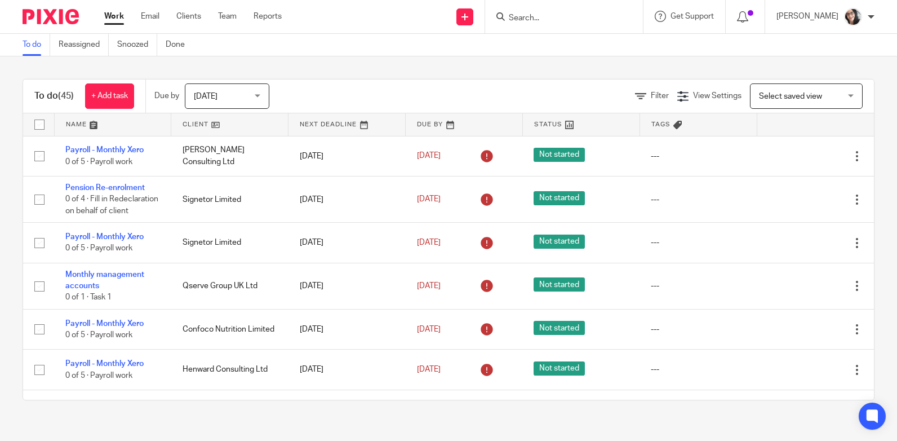
click at [198, 122] on link at bounding box center [229, 124] width 117 height 23
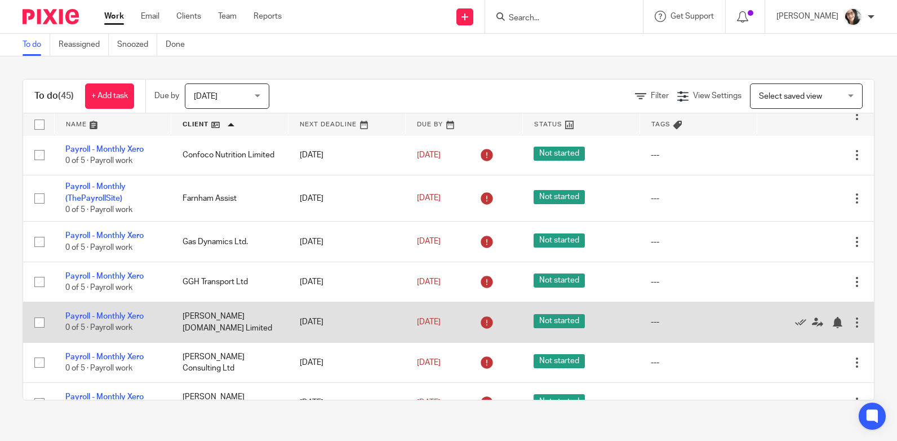
scroll to position [113, 0]
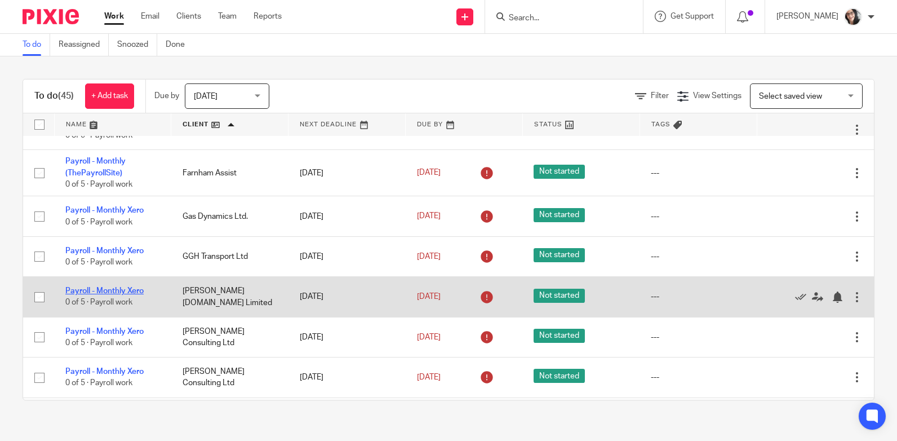
click at [129, 287] on link "Payroll - Monthly Xero" at bounding box center [104, 291] width 78 height 8
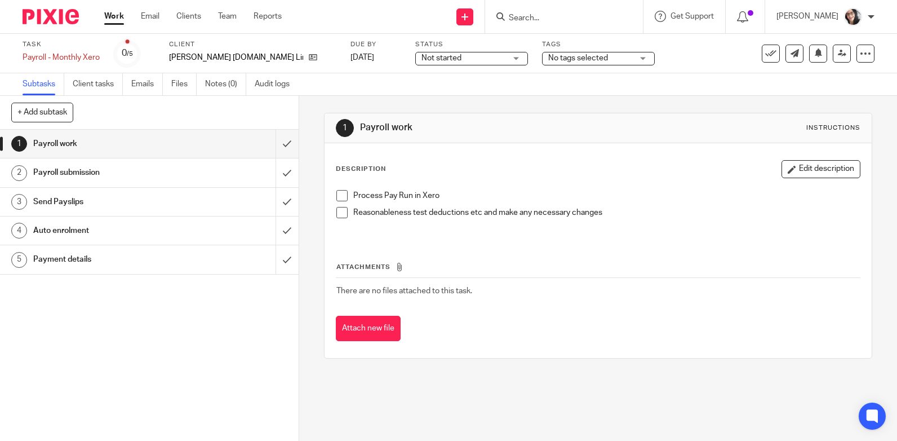
click at [116, 13] on link "Work" at bounding box center [114, 16] width 20 height 11
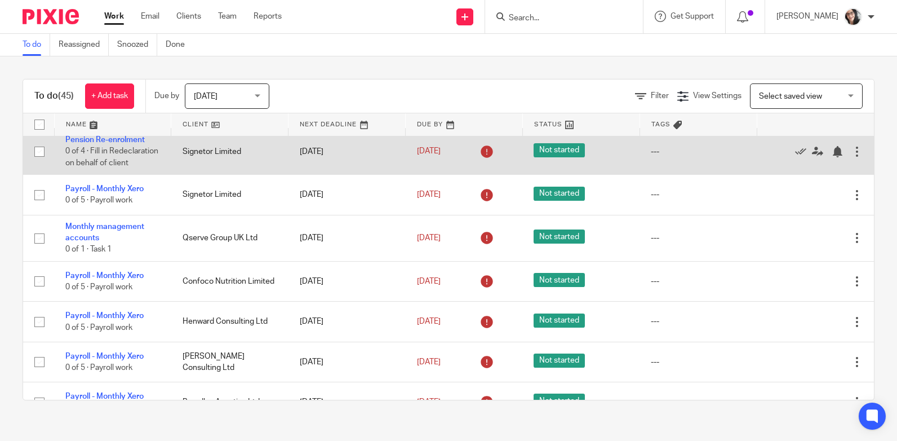
scroll to position [113, 0]
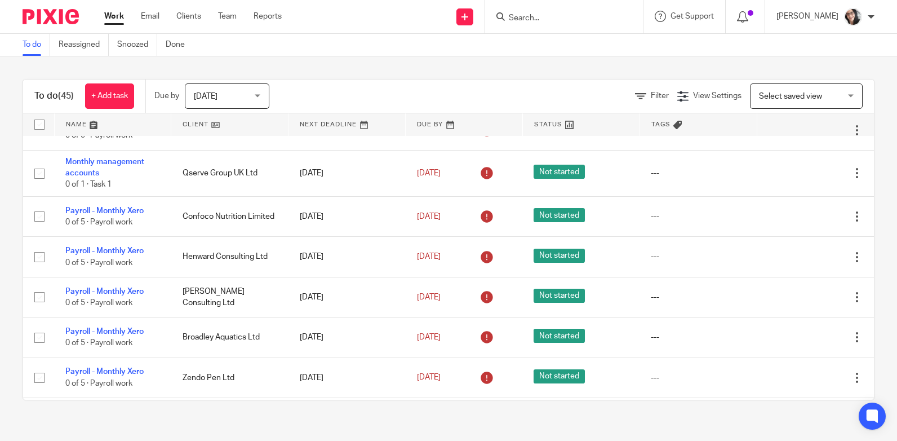
click at [194, 122] on link at bounding box center [229, 124] width 117 height 23
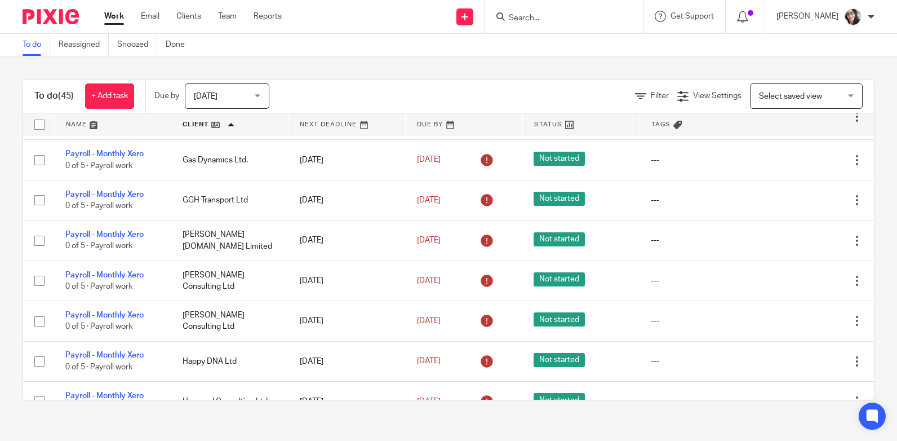
scroll to position [225, 0]
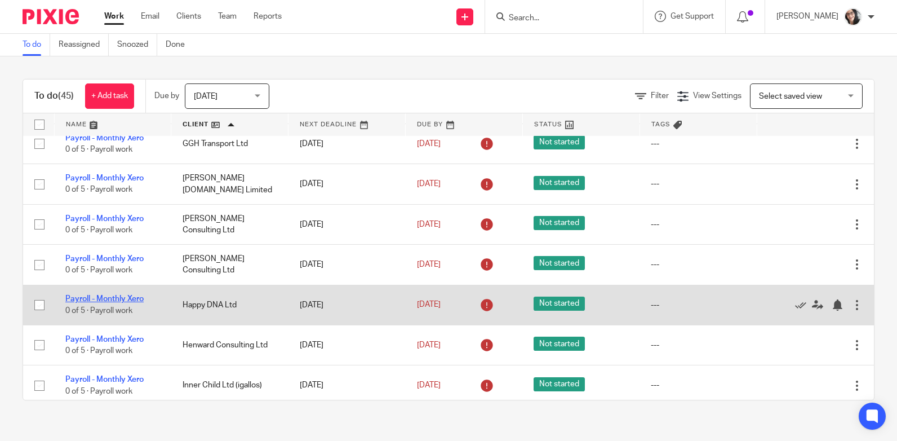
click at [108, 295] on link "Payroll - Monthly Xero" at bounding box center [104, 299] width 78 height 8
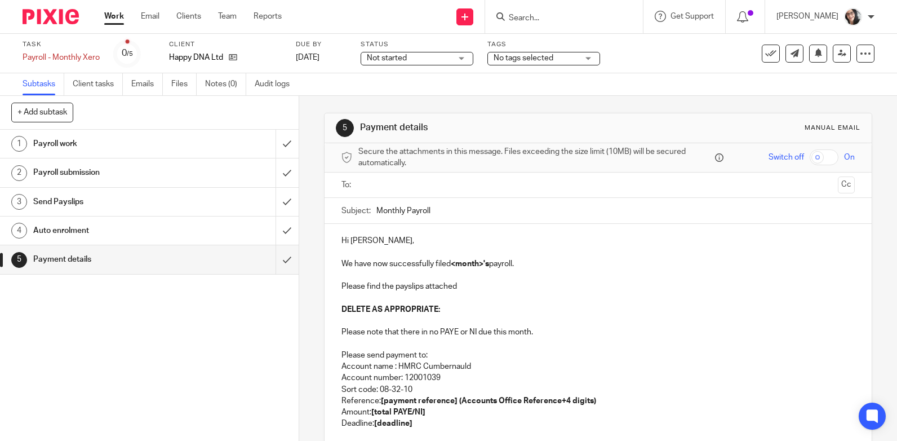
click at [382, 192] on ul at bounding box center [599, 185] width 479 height 19
click at [384, 183] on input "text" at bounding box center [597, 185] width 471 height 13
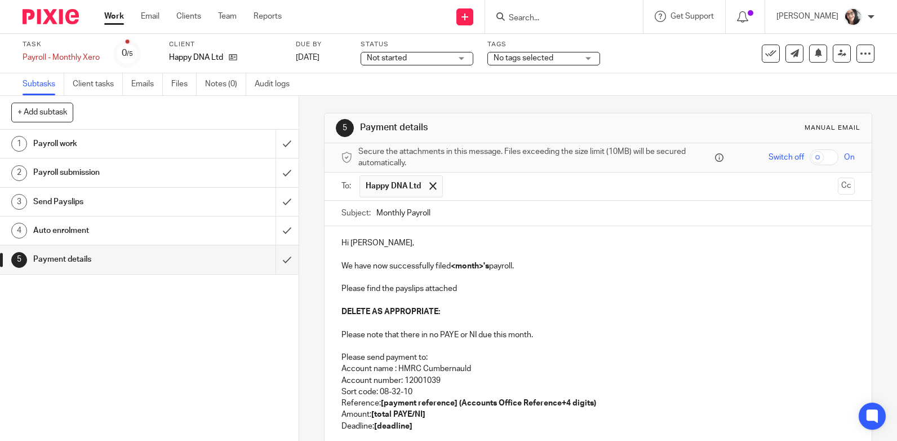
scroll to position [135, 0]
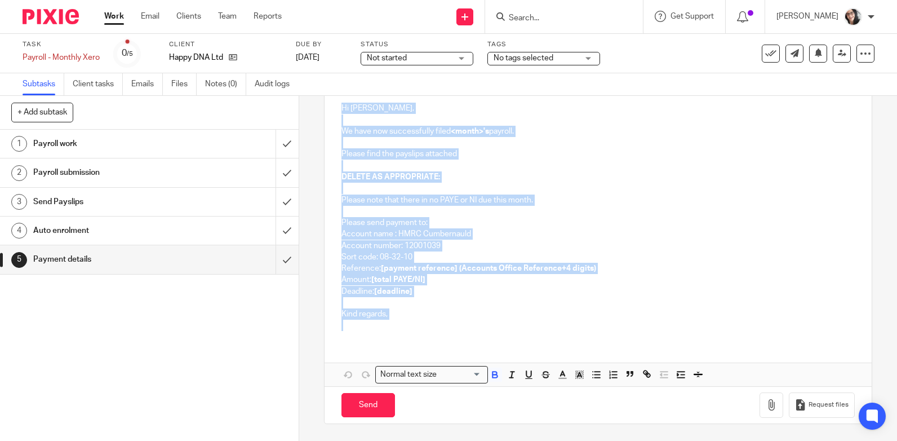
drag, startPoint x: 384, startPoint y: 321, endPoint x: 335, endPoint y: 110, distance: 216.4
click at [335, 110] on div "Hi Damian, We have now successfully filed <month>'s payroll. Please find the pa…" at bounding box center [598, 215] width 547 height 248
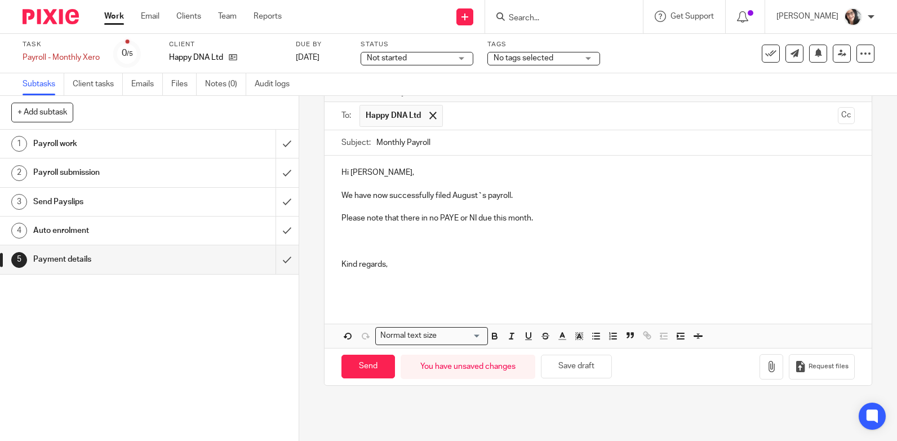
scroll to position [70, 0]
click at [455, 143] on input "Monthly Payroll" at bounding box center [616, 142] width 479 height 25
click at [460, 142] on input "Monthly Payroll September" at bounding box center [616, 142] width 479 height 25
type input "Monthly Payroll September"
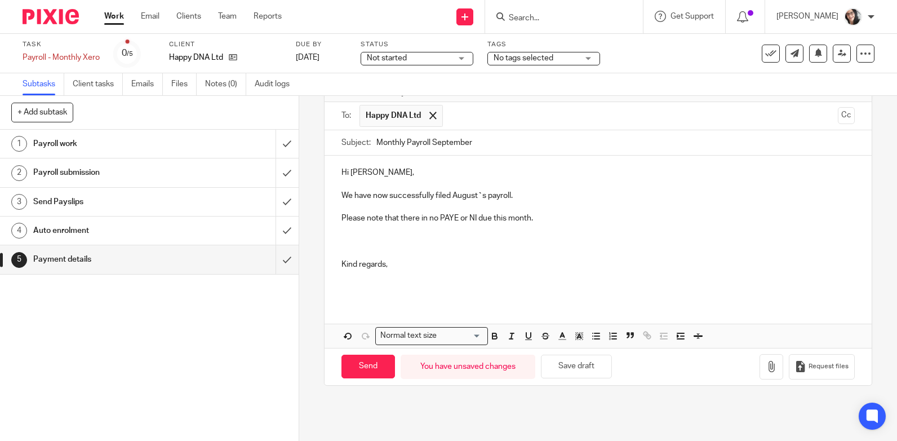
click at [464, 195] on p "We have now successfully filed August ` s payroll." at bounding box center [599, 195] width 514 height 11
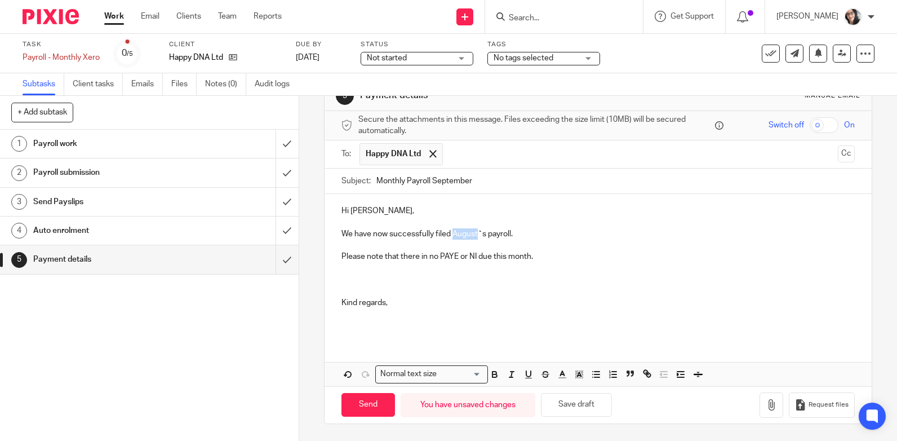
click at [464, 195] on div "Hi Damian, We have now successfully filed August ` s payroll. Please note that …" at bounding box center [598, 266] width 547 height 145
click at [766, 403] on icon "button" at bounding box center [771, 404] width 11 height 11
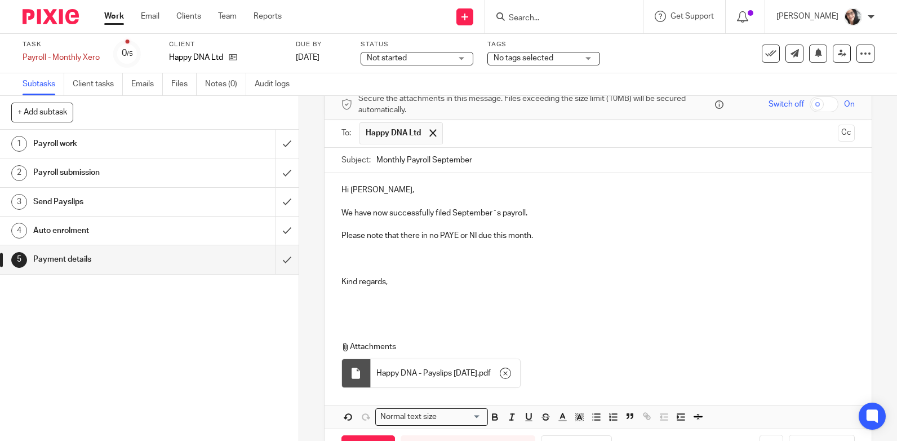
scroll to position [95, 0]
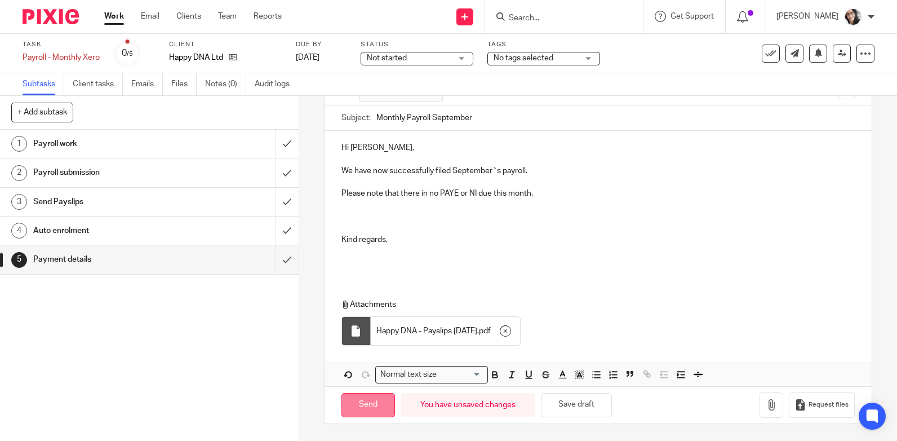
click at [360, 405] on input "Send" at bounding box center [369, 405] width 54 height 24
type input "Sent"
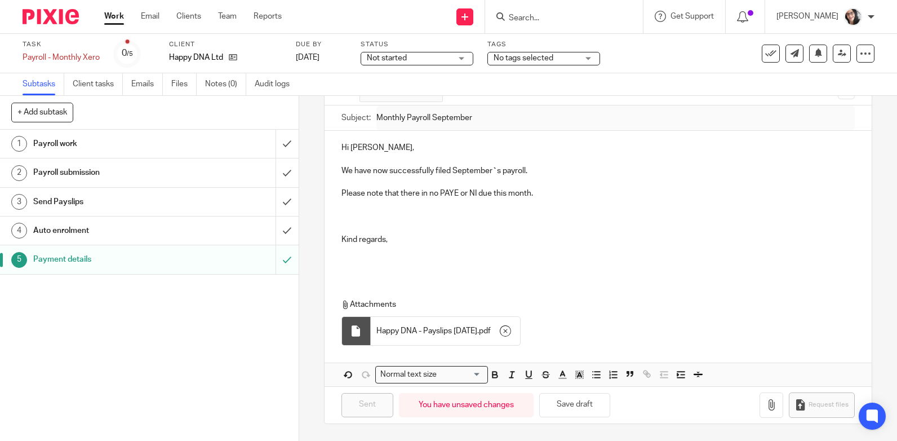
click at [765, 52] on div "Message sent." at bounding box center [667, 32] width 437 height 43
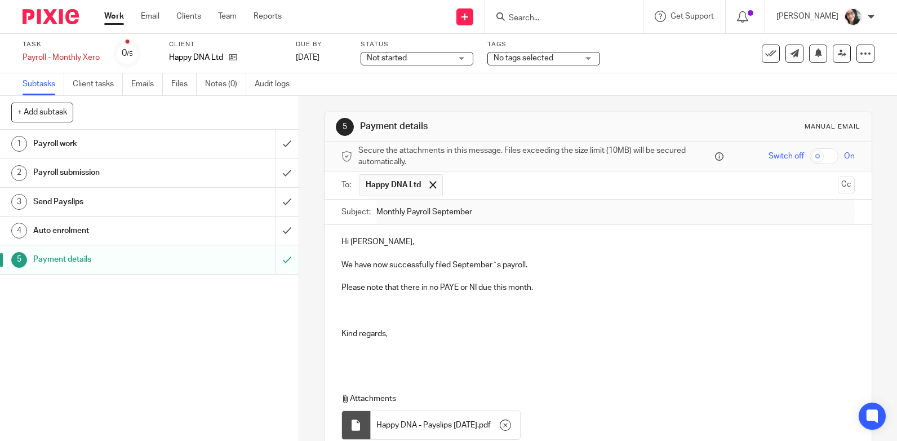
scroll to position [0, 0]
click at [762, 60] on button at bounding box center [771, 54] width 18 height 18
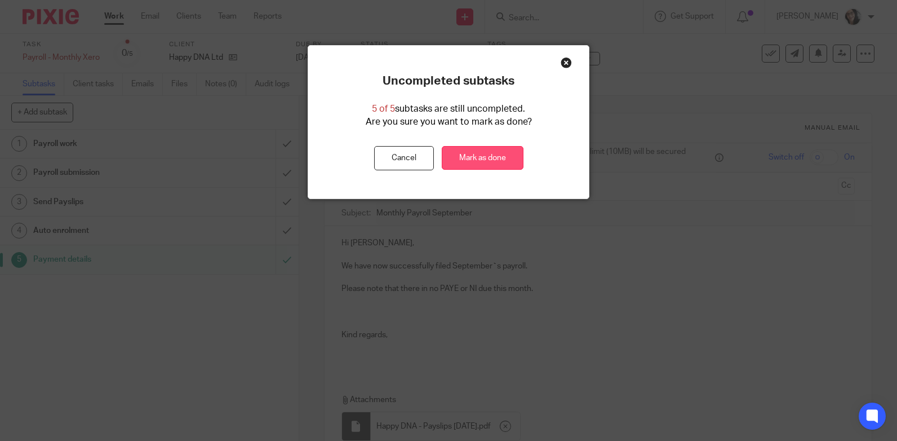
click at [479, 153] on link "Mark as done" at bounding box center [483, 158] width 82 height 24
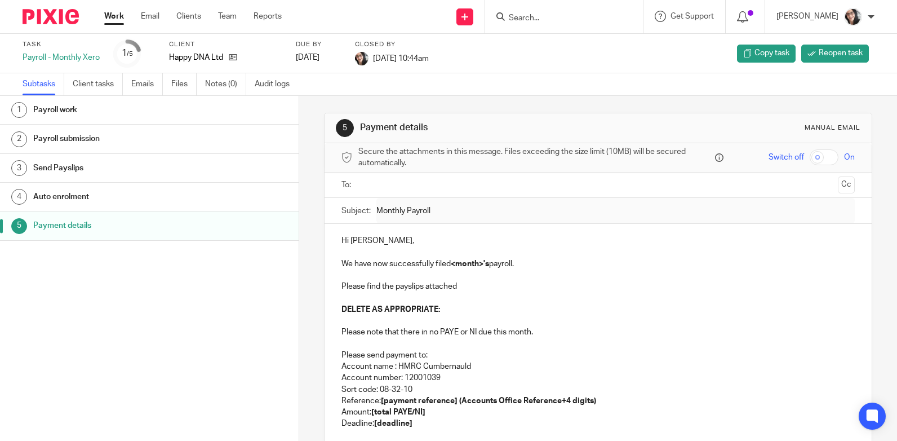
click at [115, 17] on link "Work" at bounding box center [114, 16] width 20 height 11
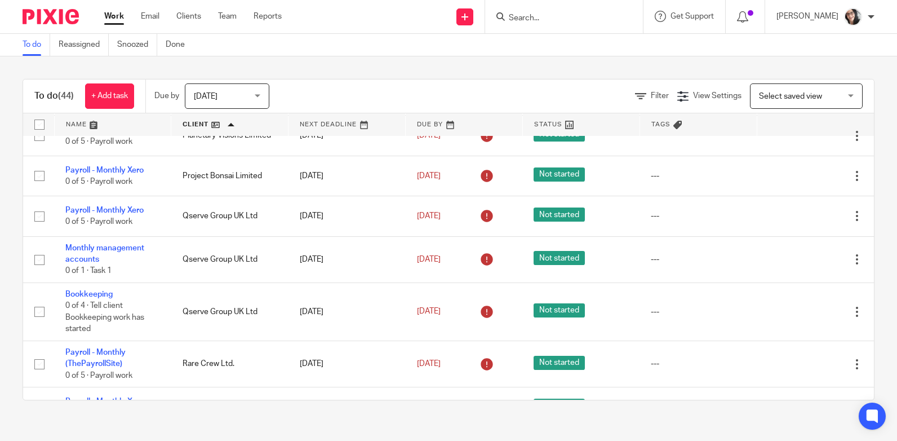
scroll to position [789, 0]
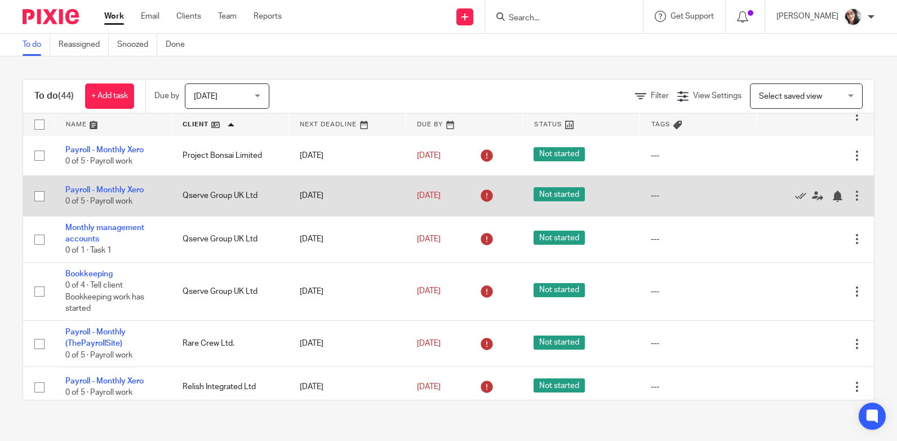
click at [838, 191] on td "Edit task Delete" at bounding box center [815, 196] width 117 height 40
click at [852, 191] on div at bounding box center [857, 195] width 11 height 11
click at [666, 181] on td "---" at bounding box center [698, 196] width 117 height 40
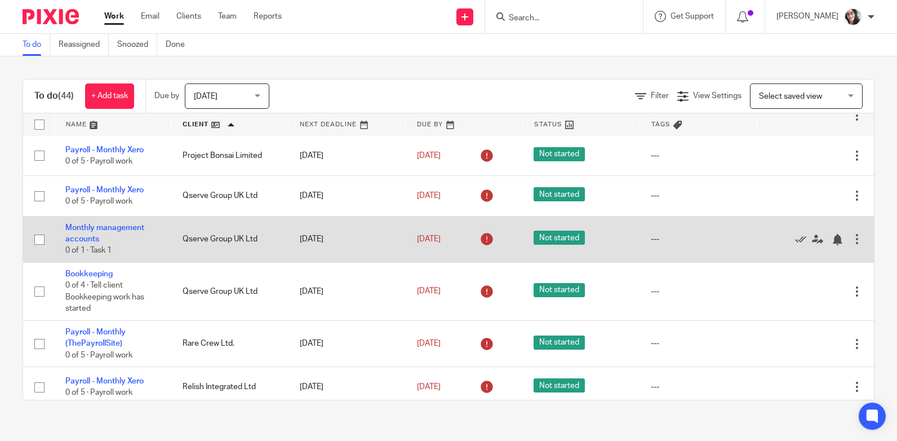
click at [852, 233] on div at bounding box center [857, 238] width 11 height 11
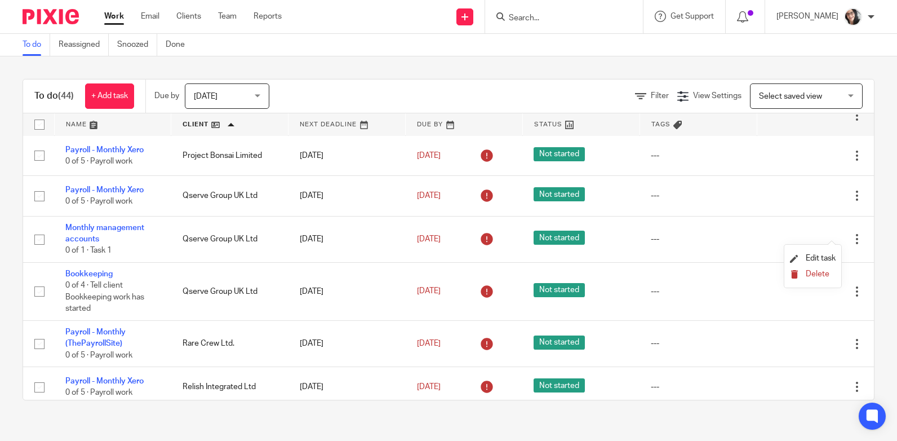
click at [823, 270] on span "Delete" at bounding box center [818, 274] width 24 height 8
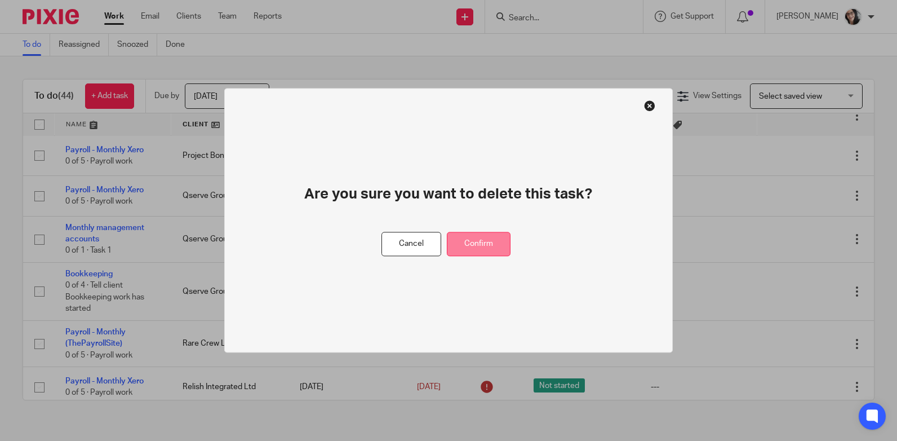
click at [492, 247] on button "Confirm" at bounding box center [479, 244] width 64 height 24
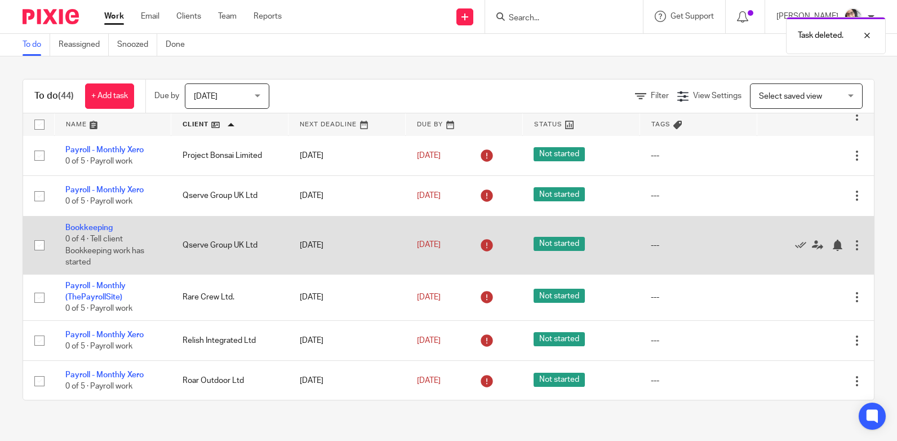
click at [852, 242] on div at bounding box center [857, 245] width 11 height 11
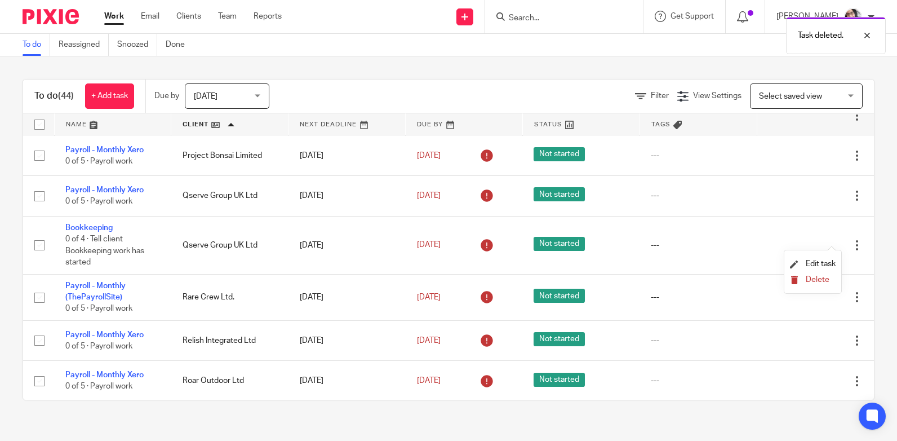
click at [823, 277] on span "Delete" at bounding box center [818, 280] width 24 height 8
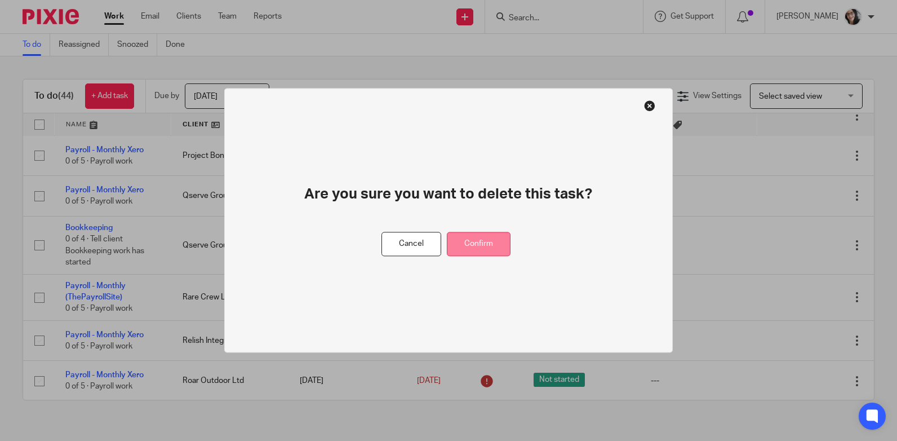
click at [471, 250] on button "Confirm" at bounding box center [479, 244] width 64 height 24
